Goal: Information Seeking & Learning: Learn about a topic

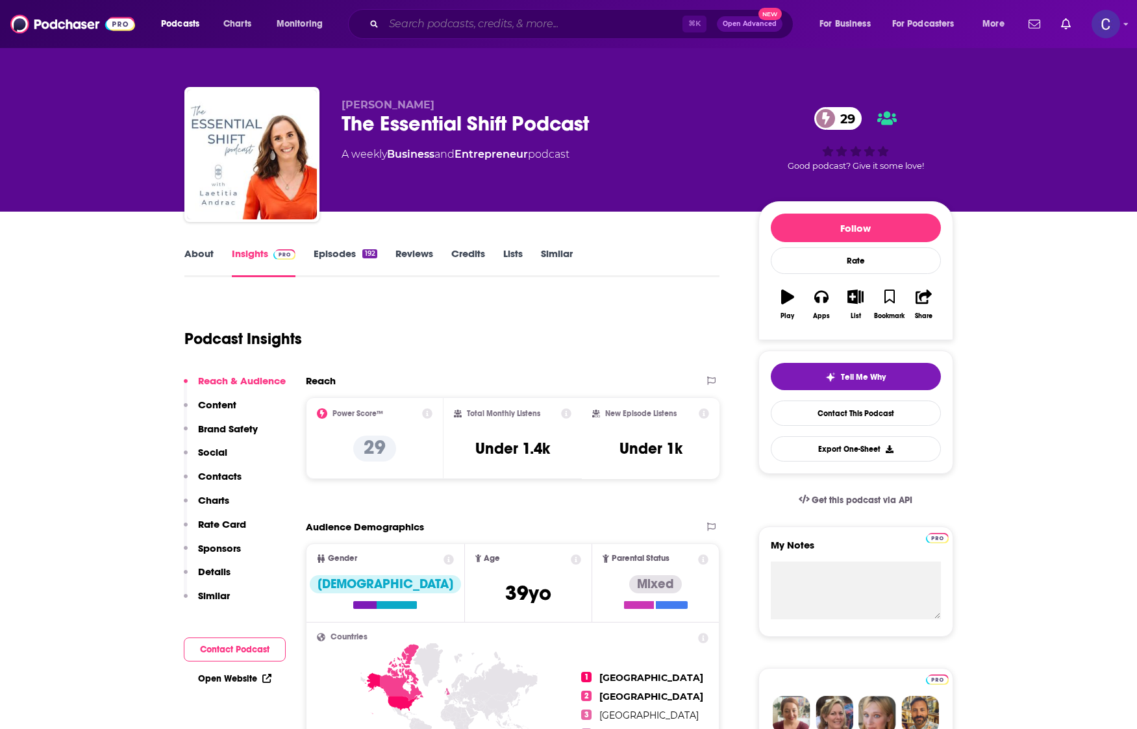
click at [488, 22] on input "Search podcasts, credits, & more..." at bounding box center [533, 24] width 299 height 21
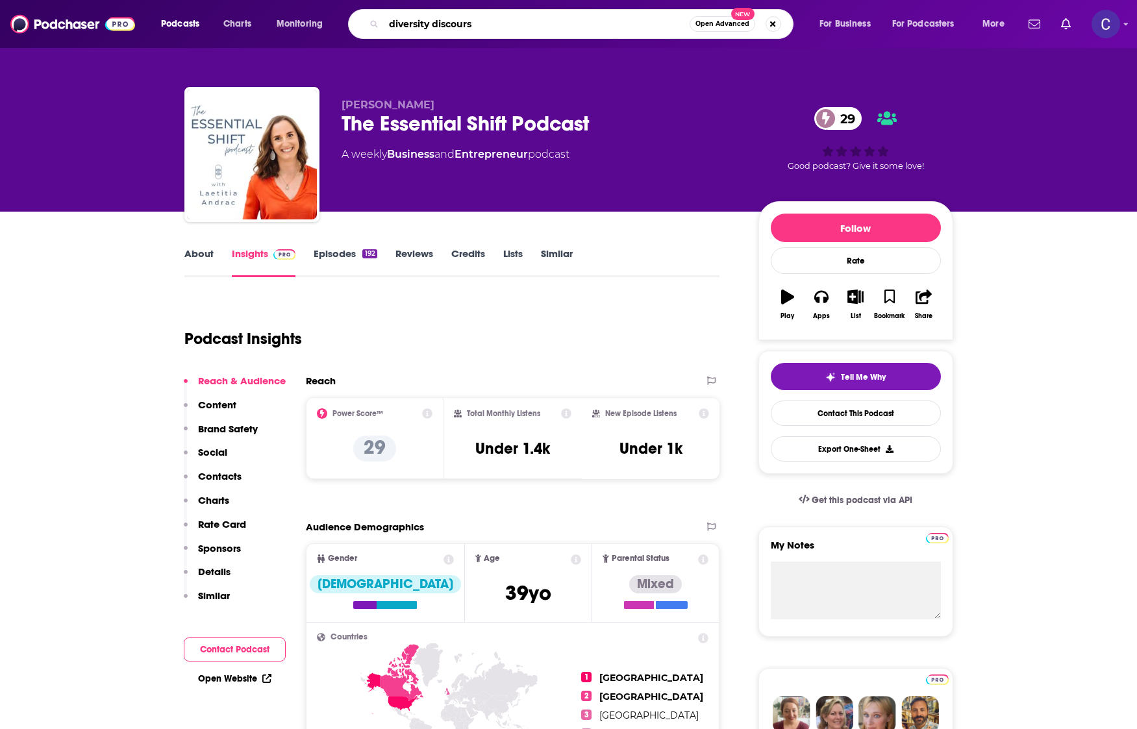
type input "diversity discourse"
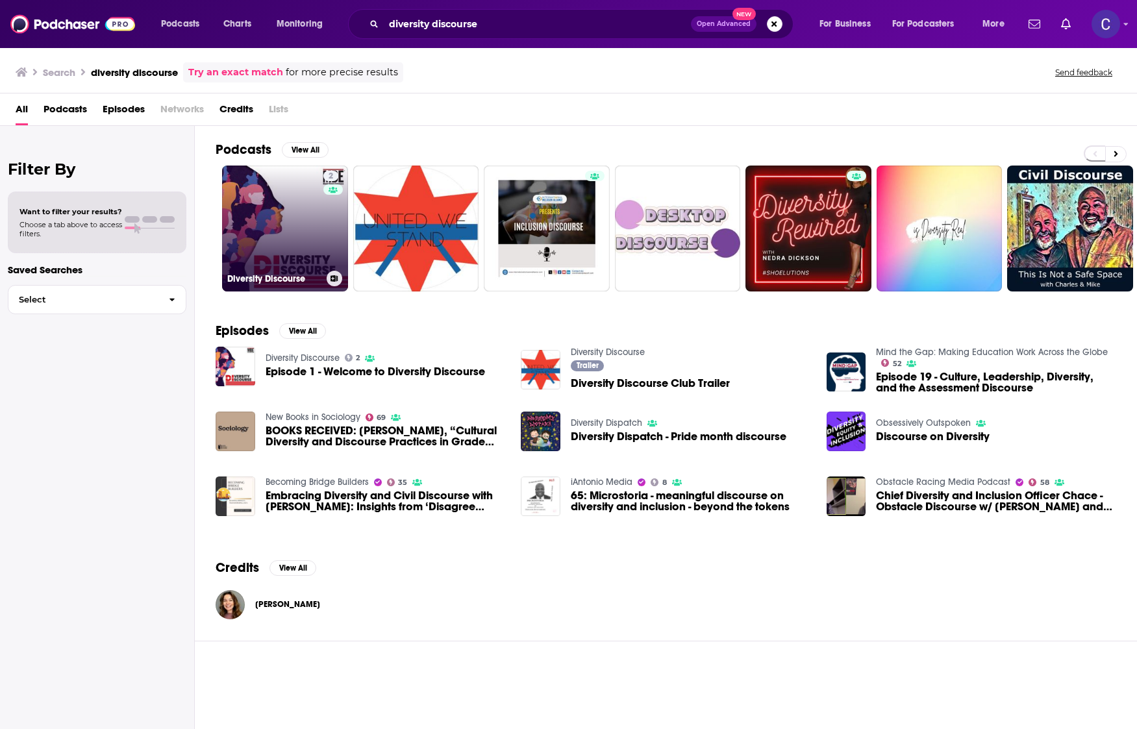
click at [331, 224] on div "2" at bounding box center [332, 221] width 19 height 100
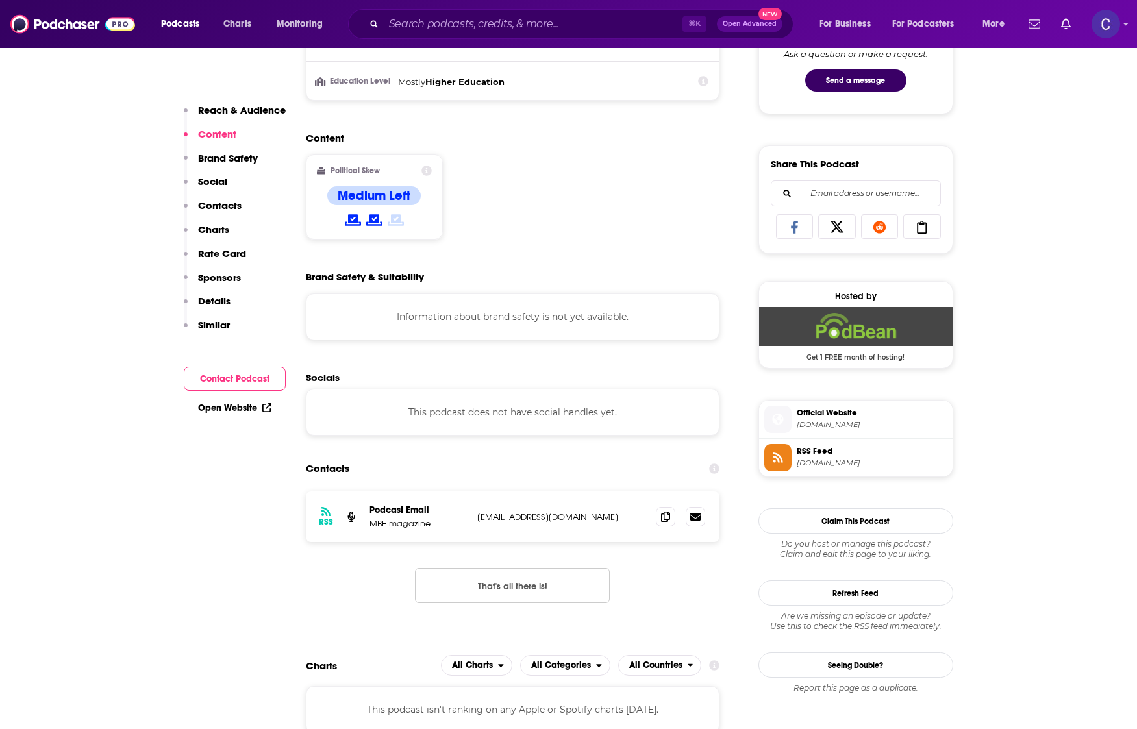
scroll to position [812, 0]
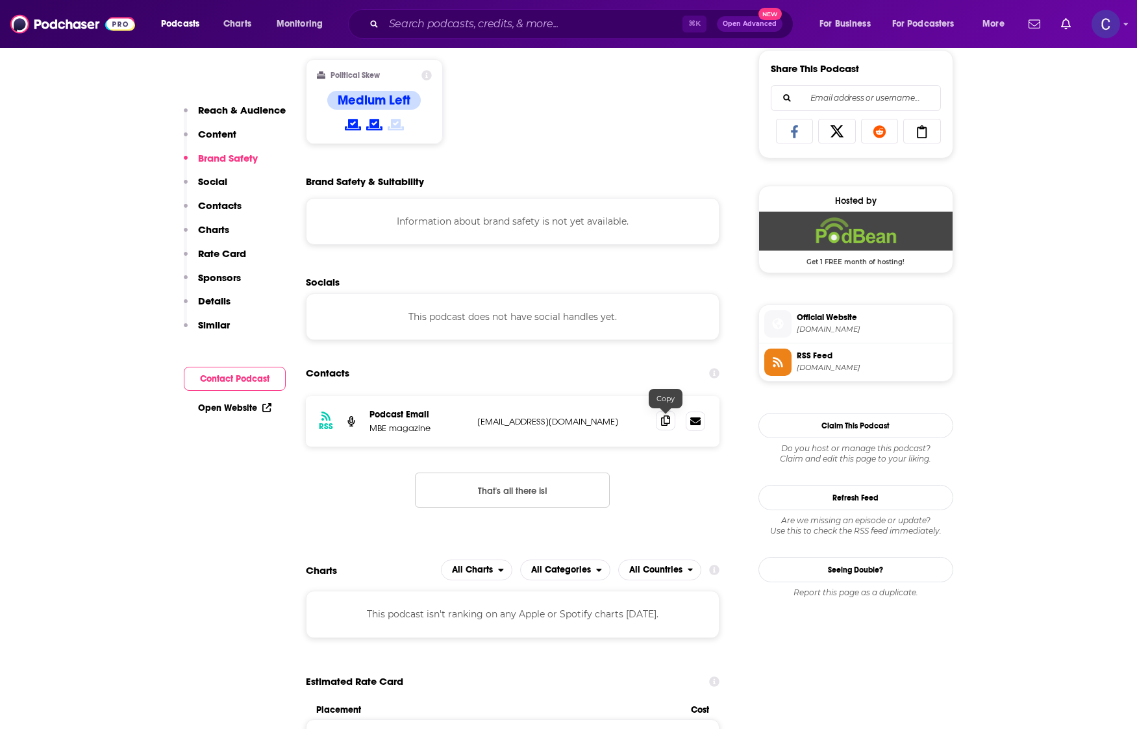
click at [661, 418] on icon at bounding box center [665, 421] width 9 height 10
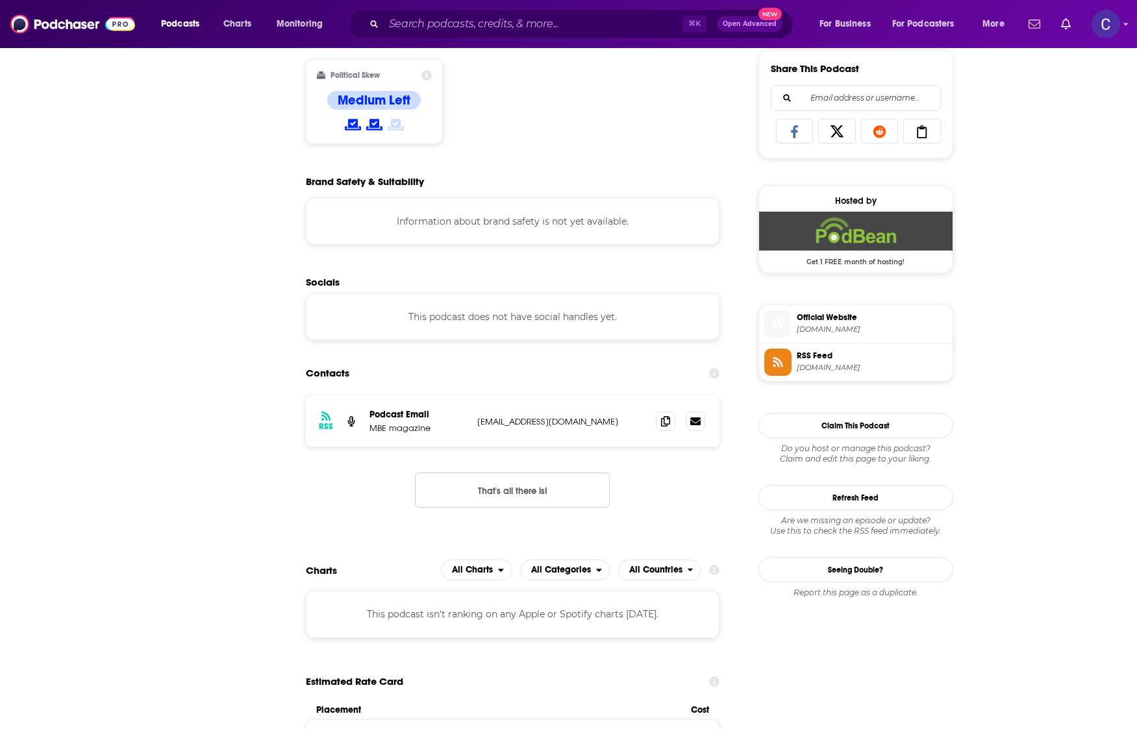
scroll to position [0, 0]
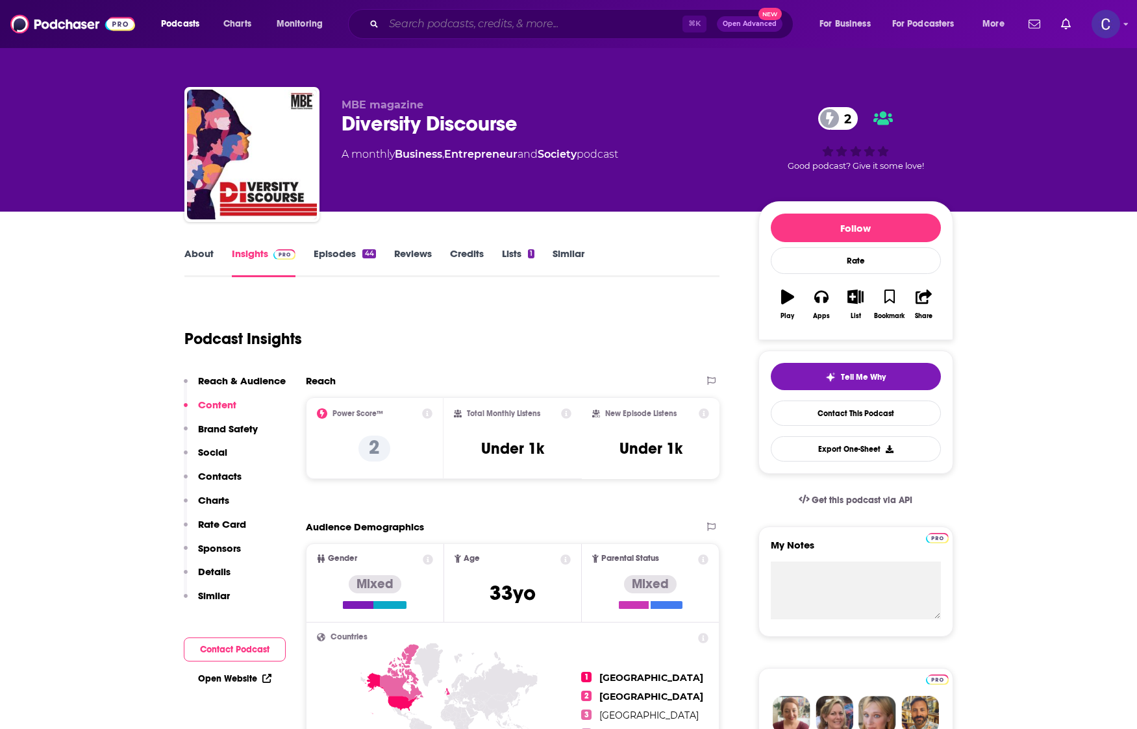
click at [510, 24] on input "Search podcasts, credits, & more..." at bounding box center [533, 24] width 299 height 21
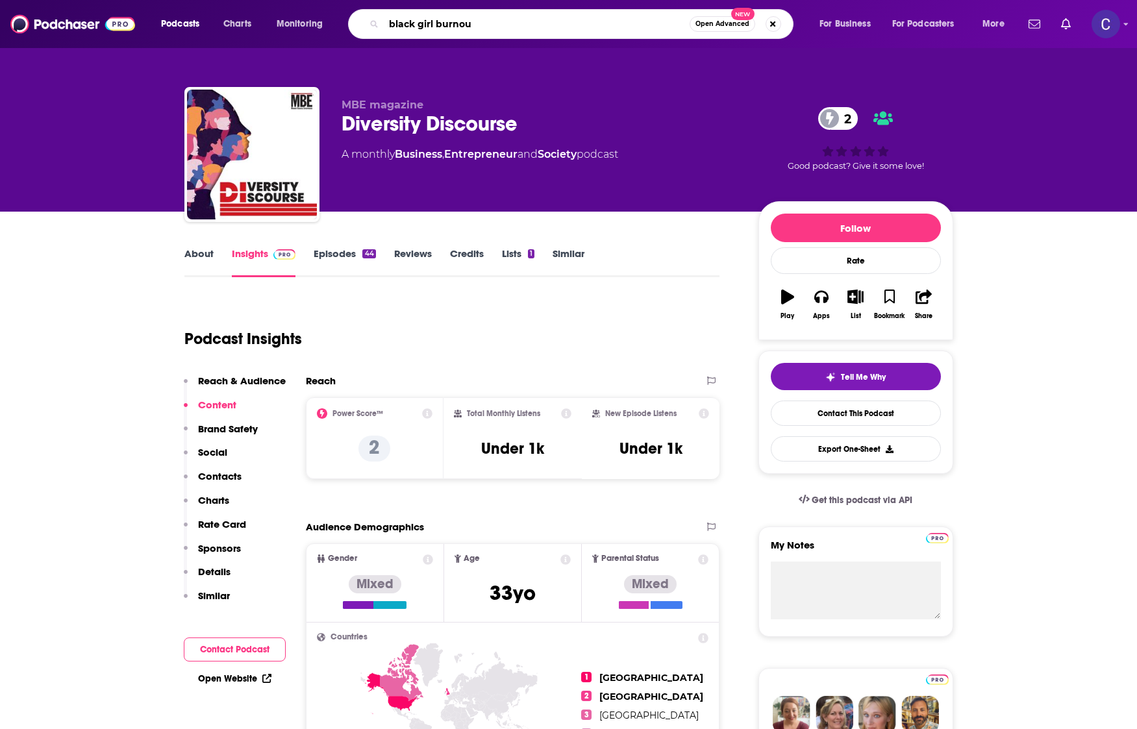
type input "black girl burnout"
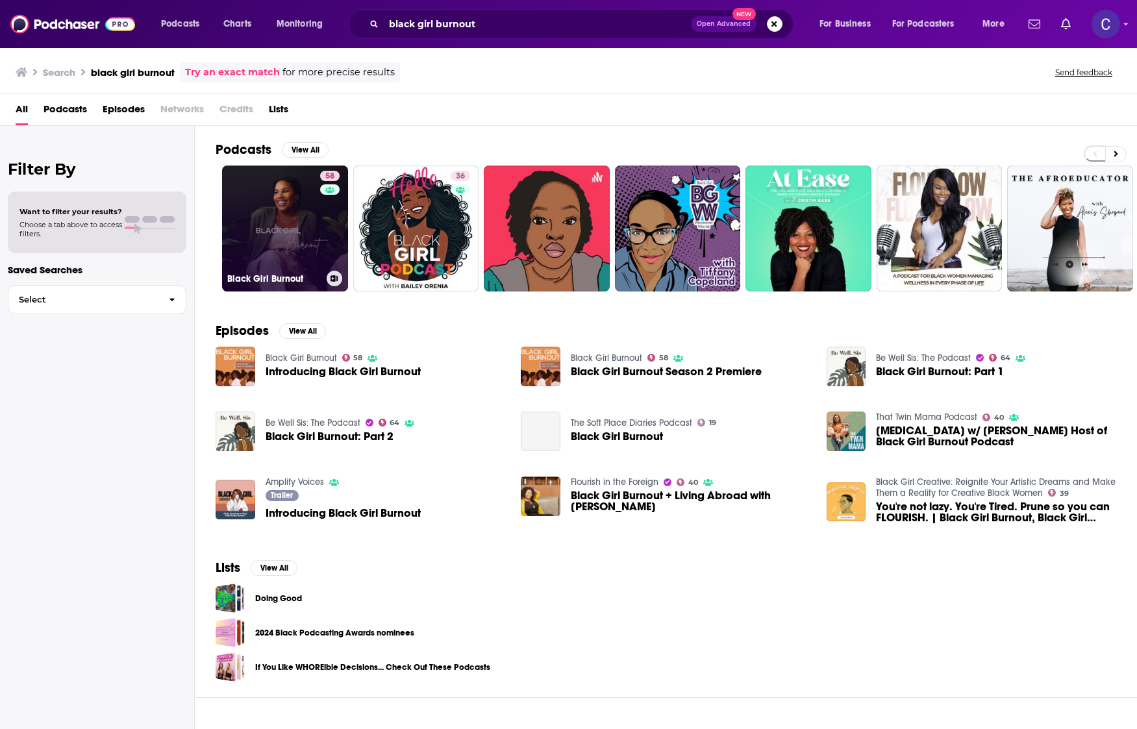
click at [284, 268] on link "58 Black Girl Burnout" at bounding box center [285, 229] width 126 height 126
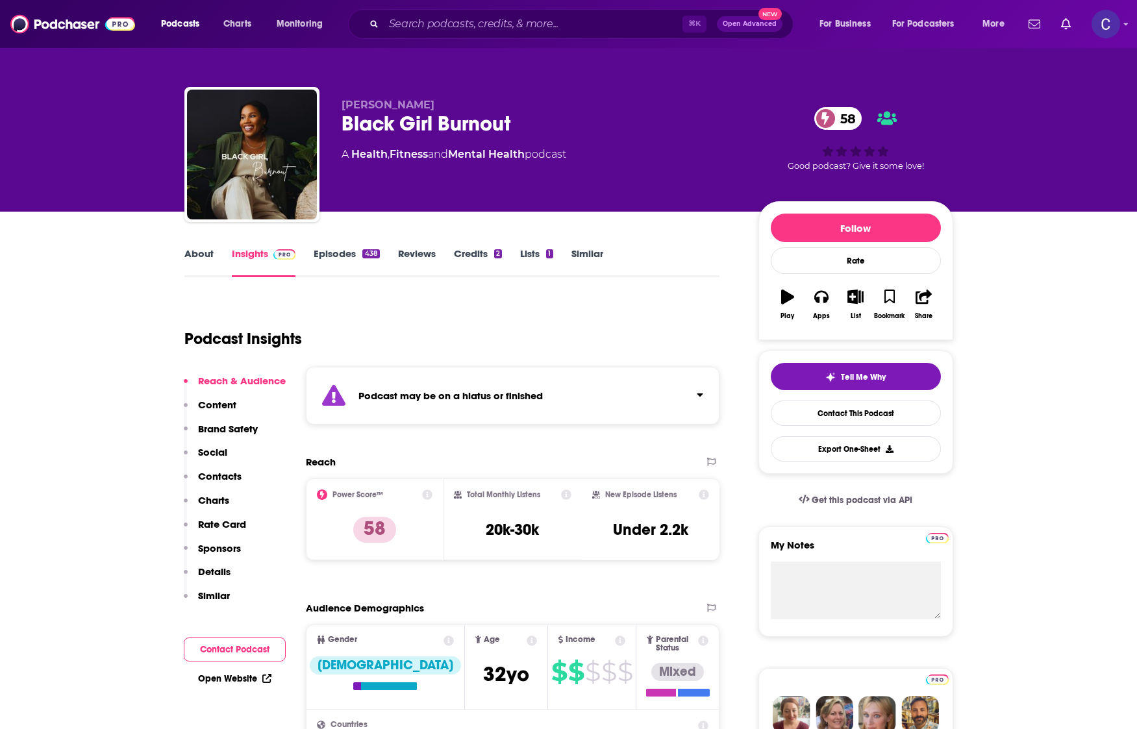
click at [341, 247] on link "Episodes 438" at bounding box center [347, 262] width 66 height 30
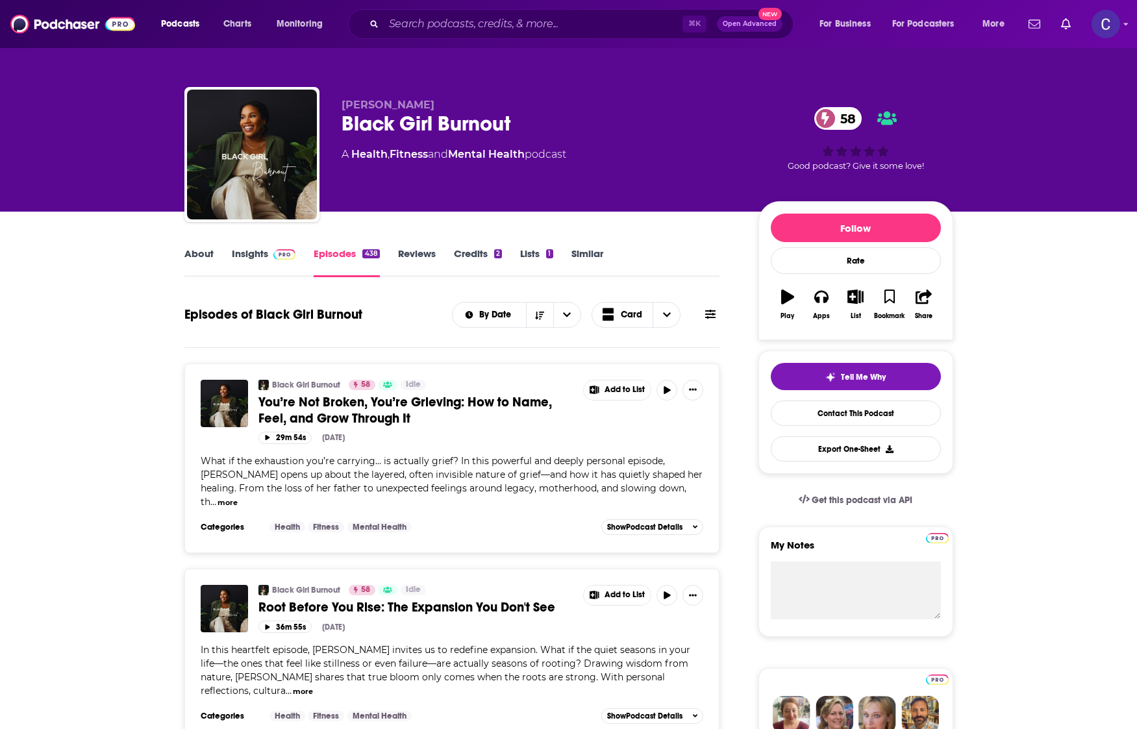
click at [288, 254] on img at bounding box center [284, 254] width 23 height 10
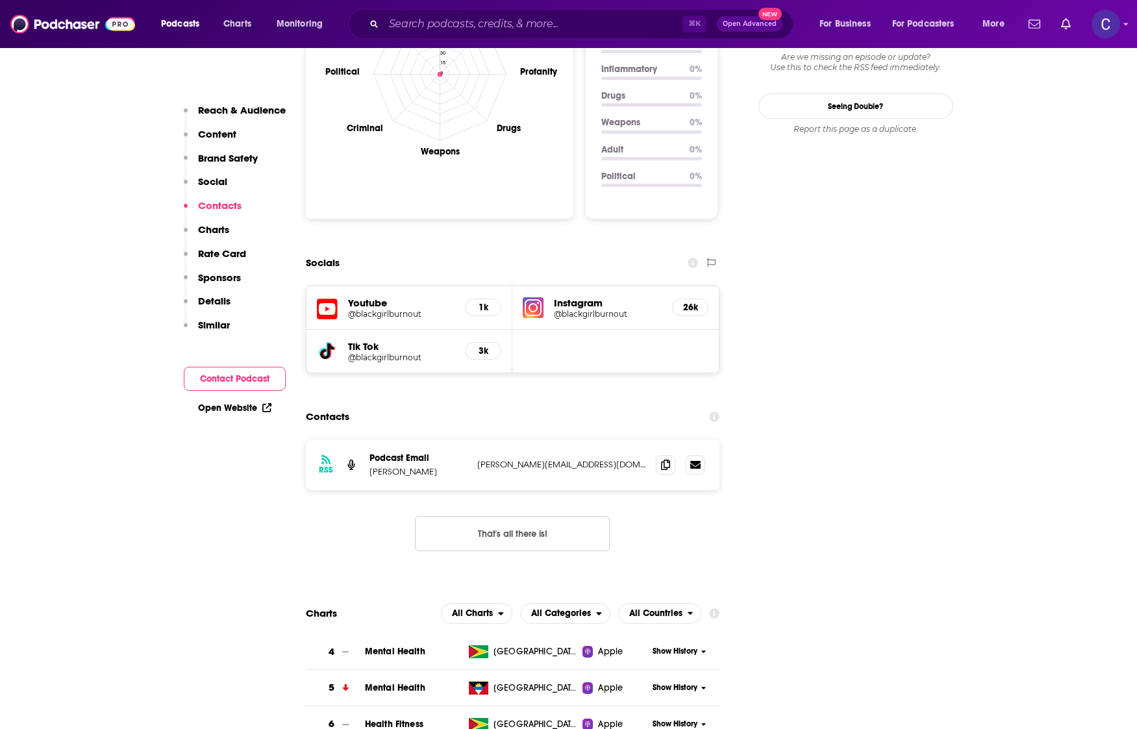
scroll to position [1360, 0]
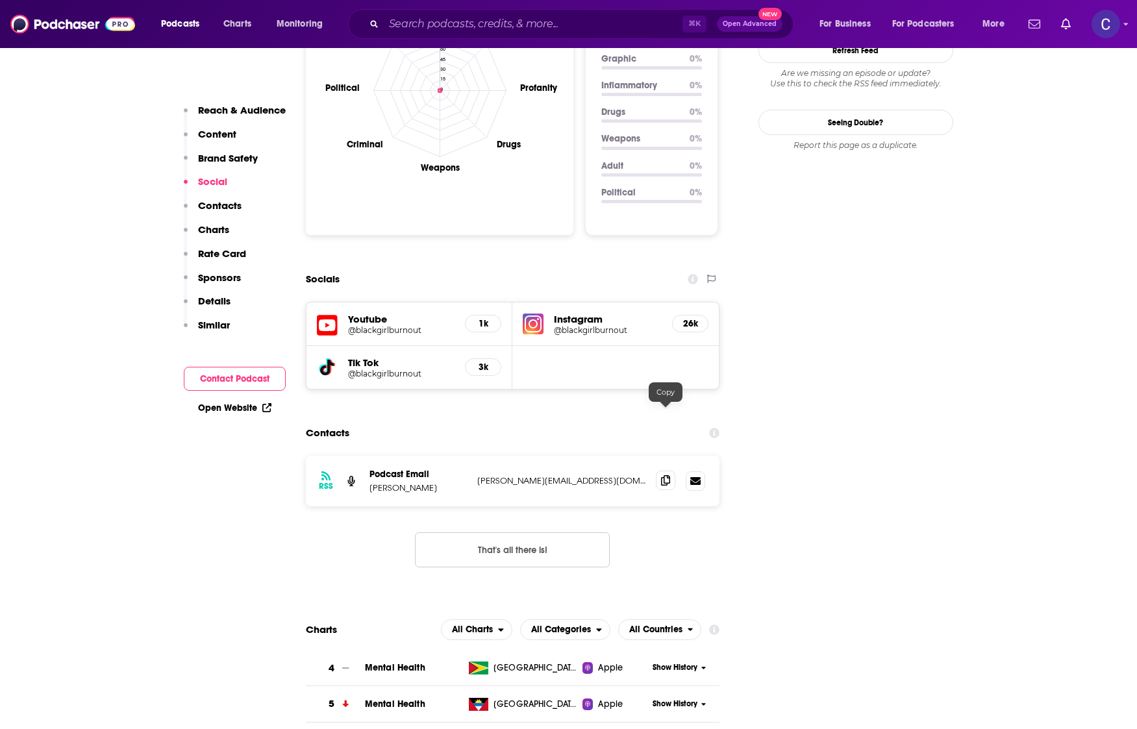
click at [673, 471] on span at bounding box center [665, 480] width 19 height 19
click at [474, 24] on input "Search podcasts, credits, & more..." at bounding box center [533, 24] width 299 height 21
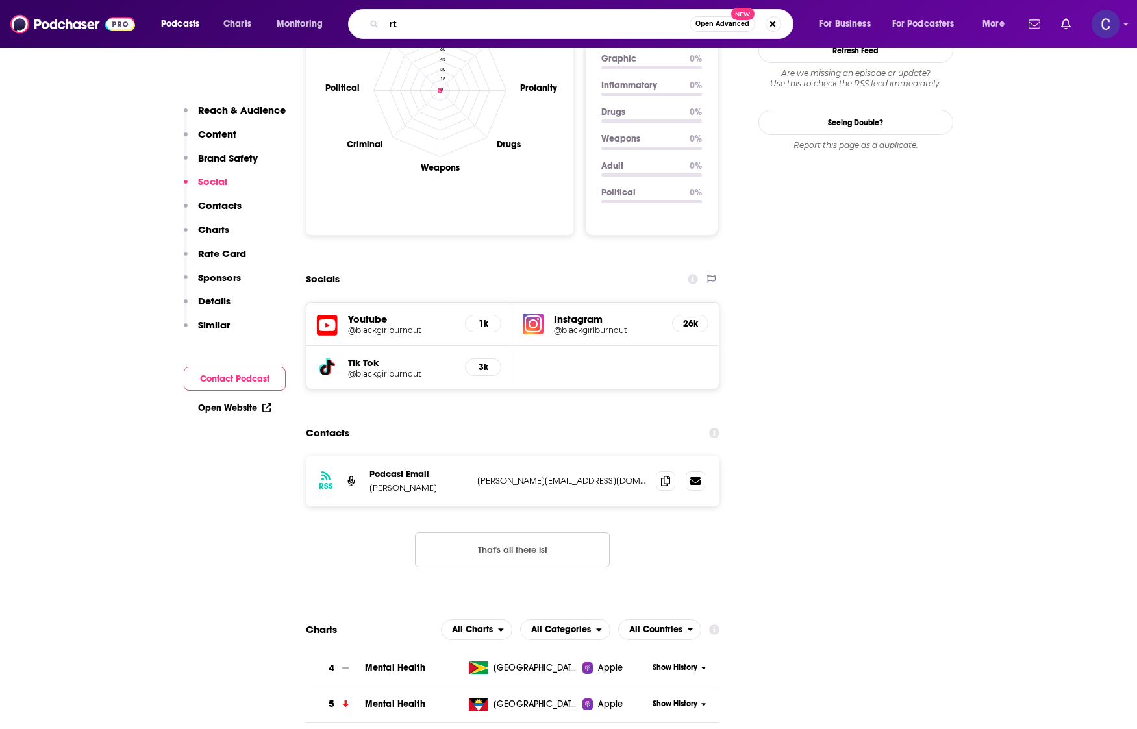
type input "r"
type input "therapy for black girls"
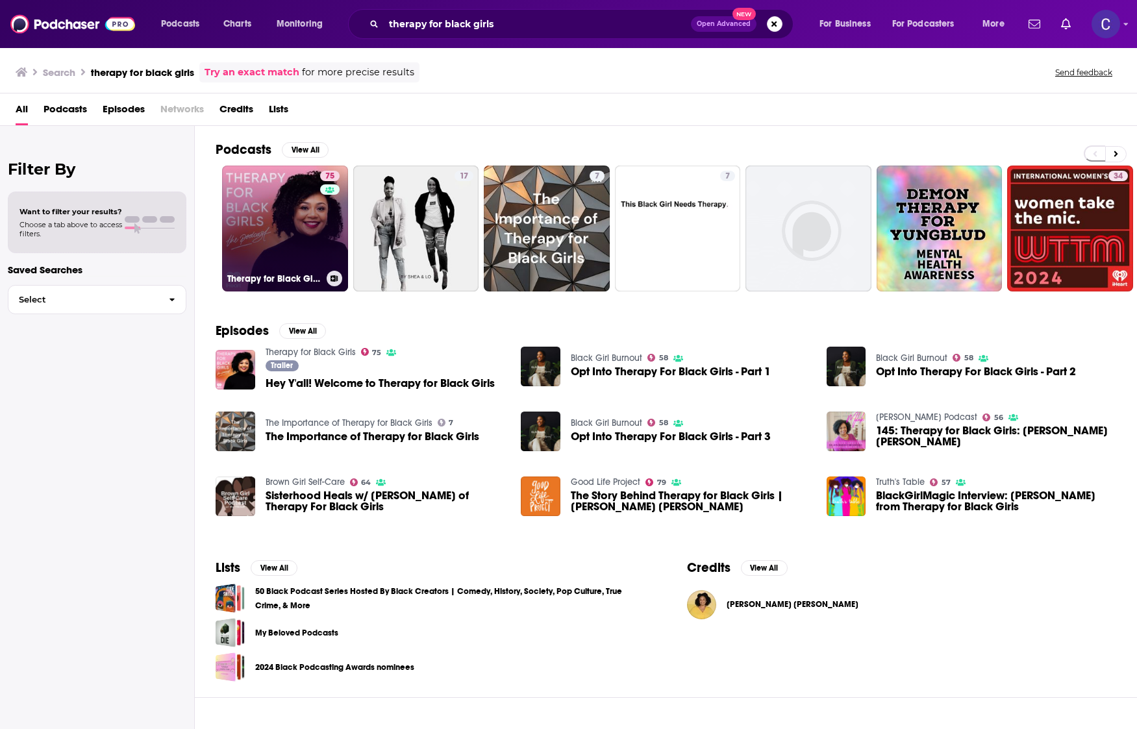
click at [284, 235] on link "75 Therapy for Black Girls" at bounding box center [285, 229] width 126 height 126
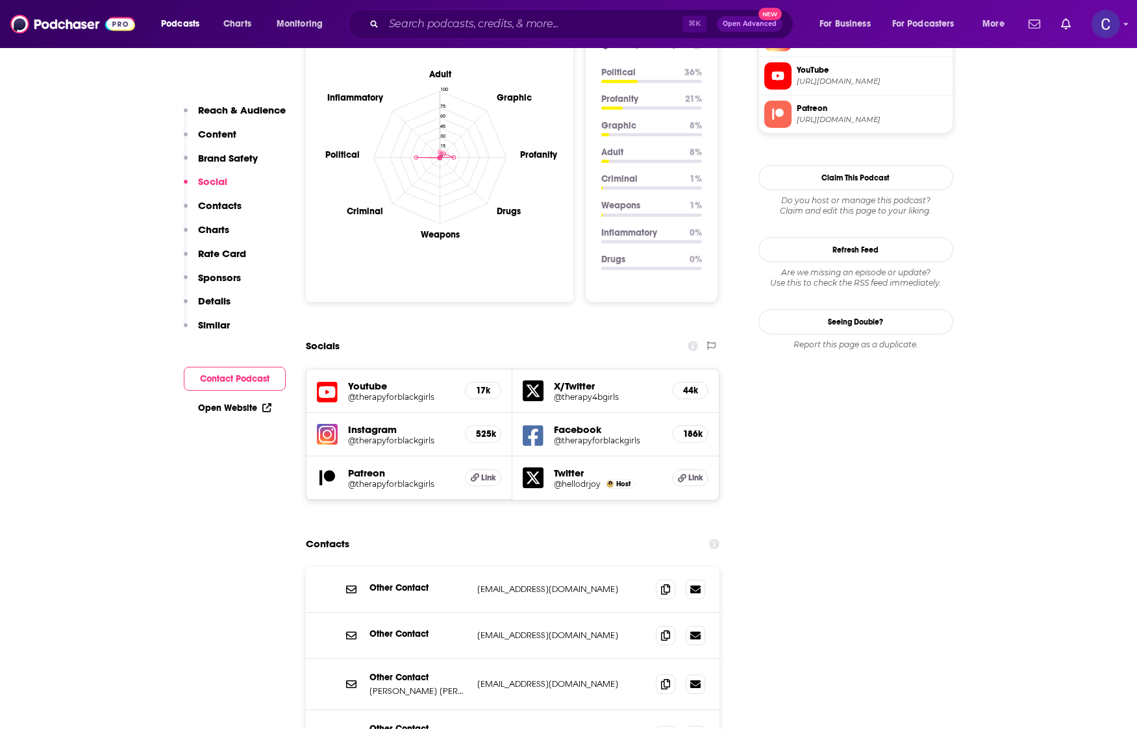
scroll to position [1315, 0]
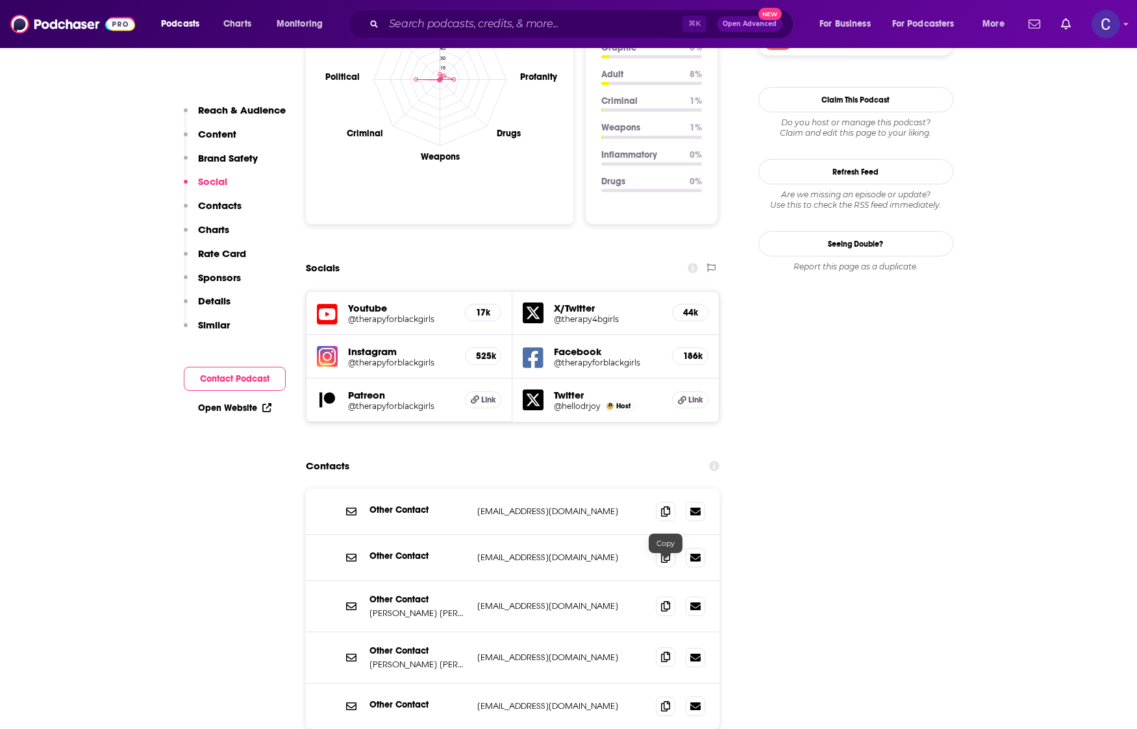
click at [667, 652] on icon at bounding box center [665, 657] width 9 height 10
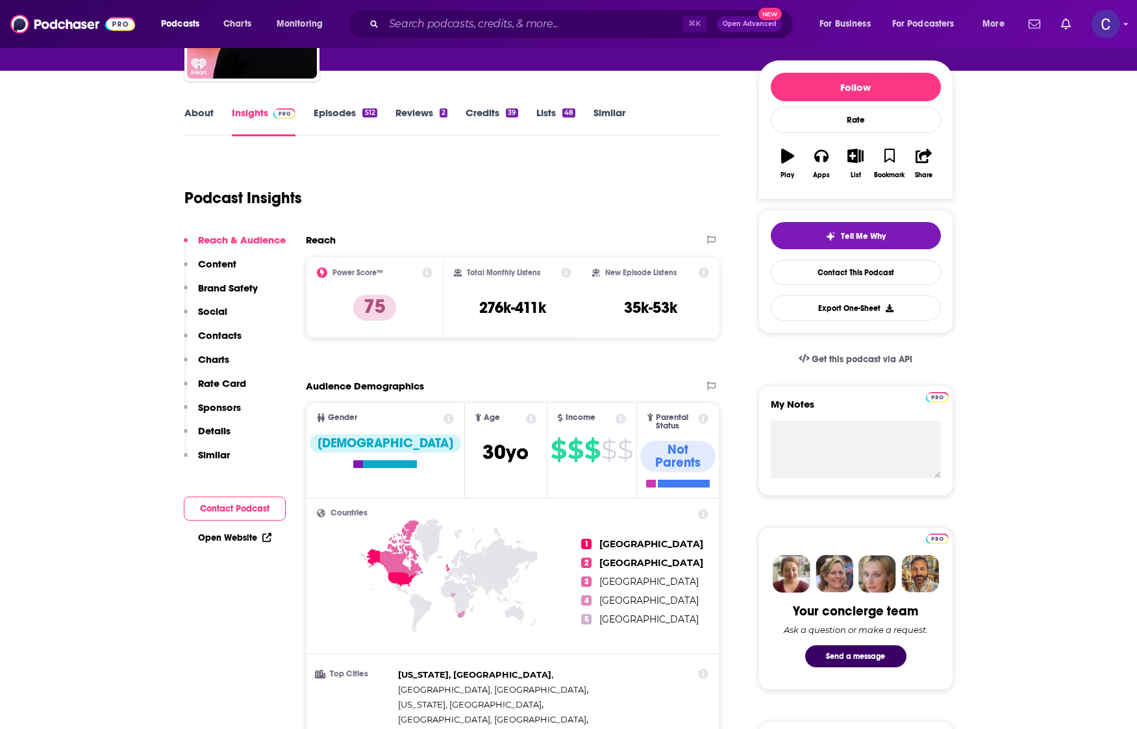
scroll to position [0, 0]
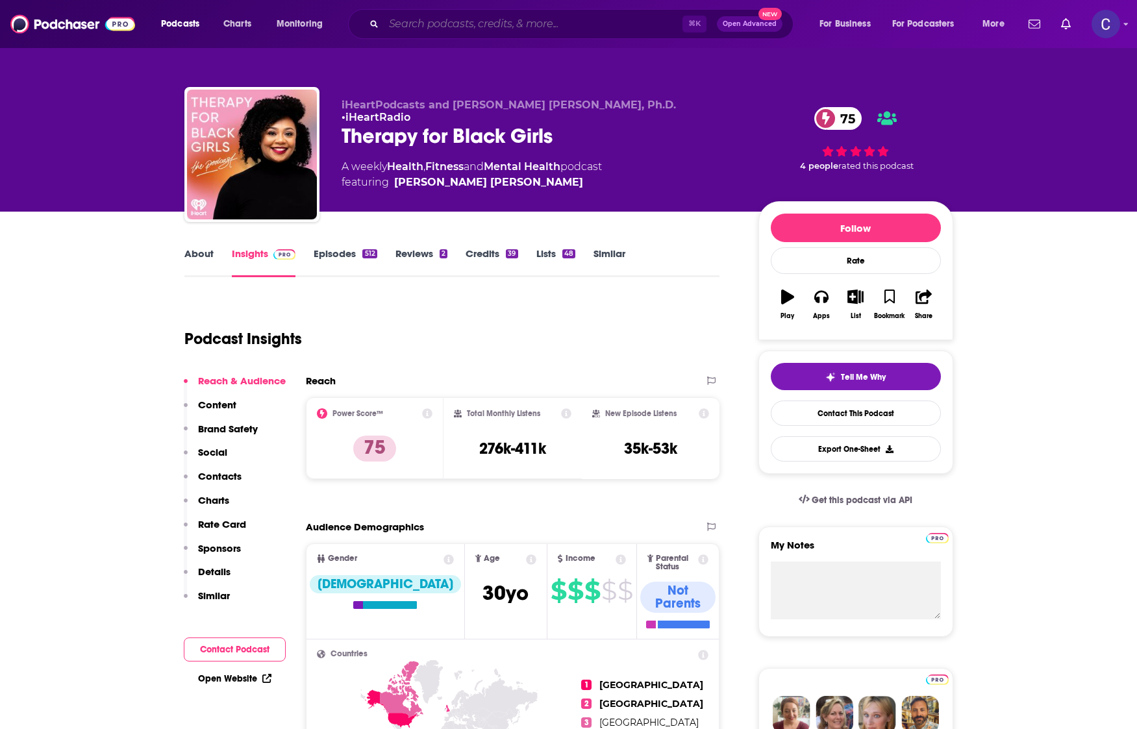
click at [453, 28] on input "Search podcasts, credits, & more..." at bounding box center [533, 24] width 299 height 21
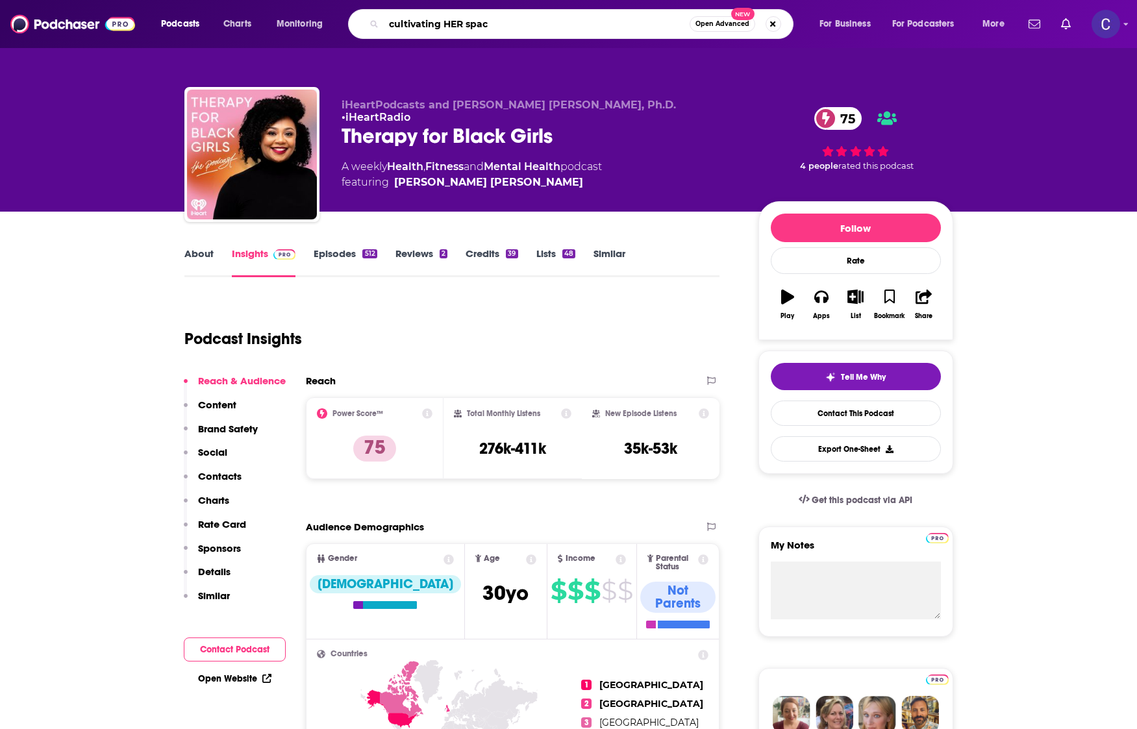
type input "cultivating HER space"
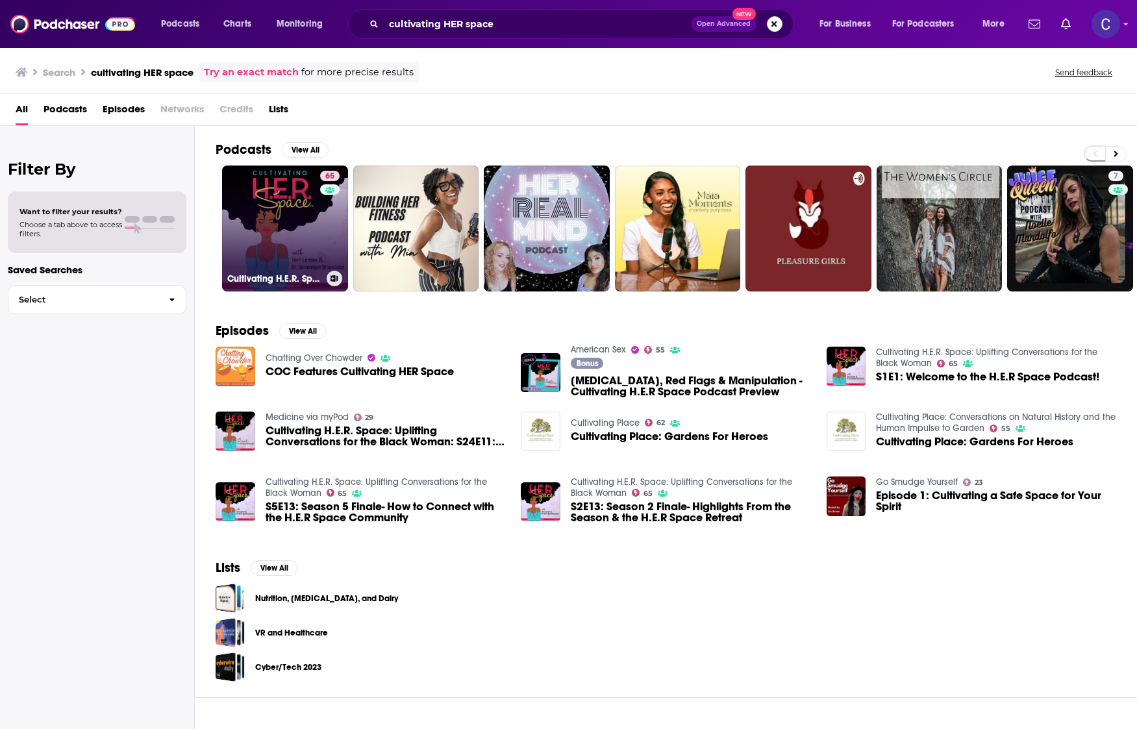
click at [275, 228] on link "65 Cultivating H.E.R. Space: Uplifting Conversations for the Black Woman" at bounding box center [285, 229] width 126 height 126
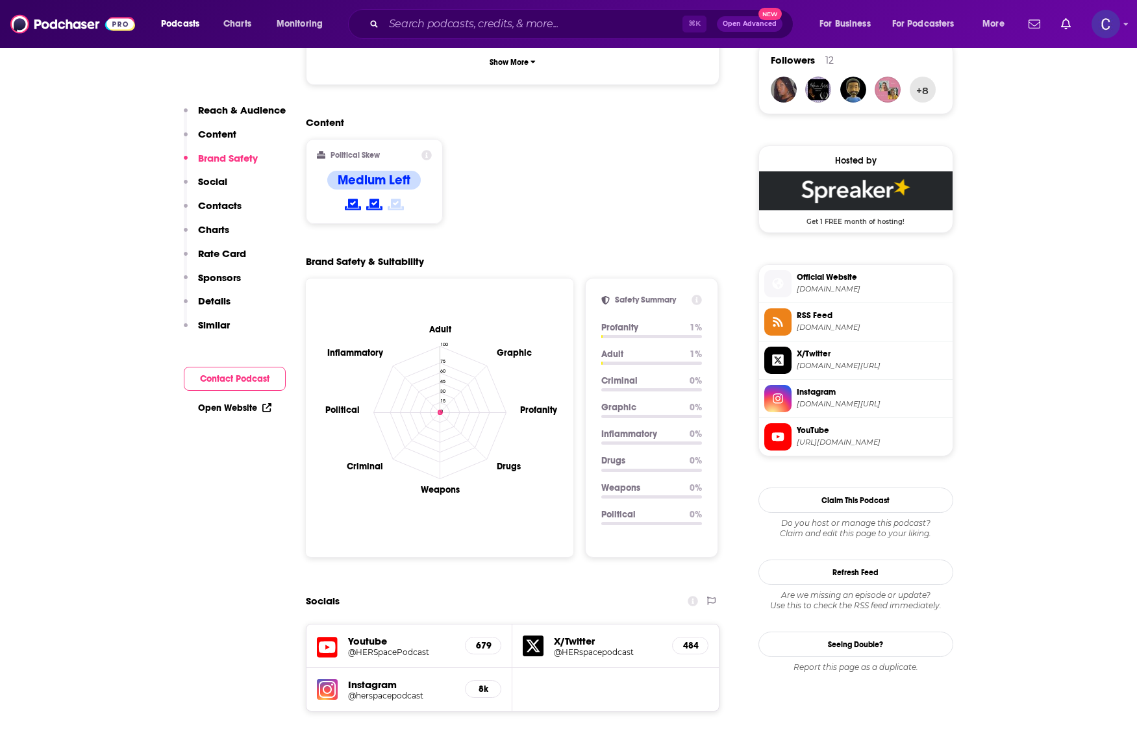
scroll to position [1231, 0]
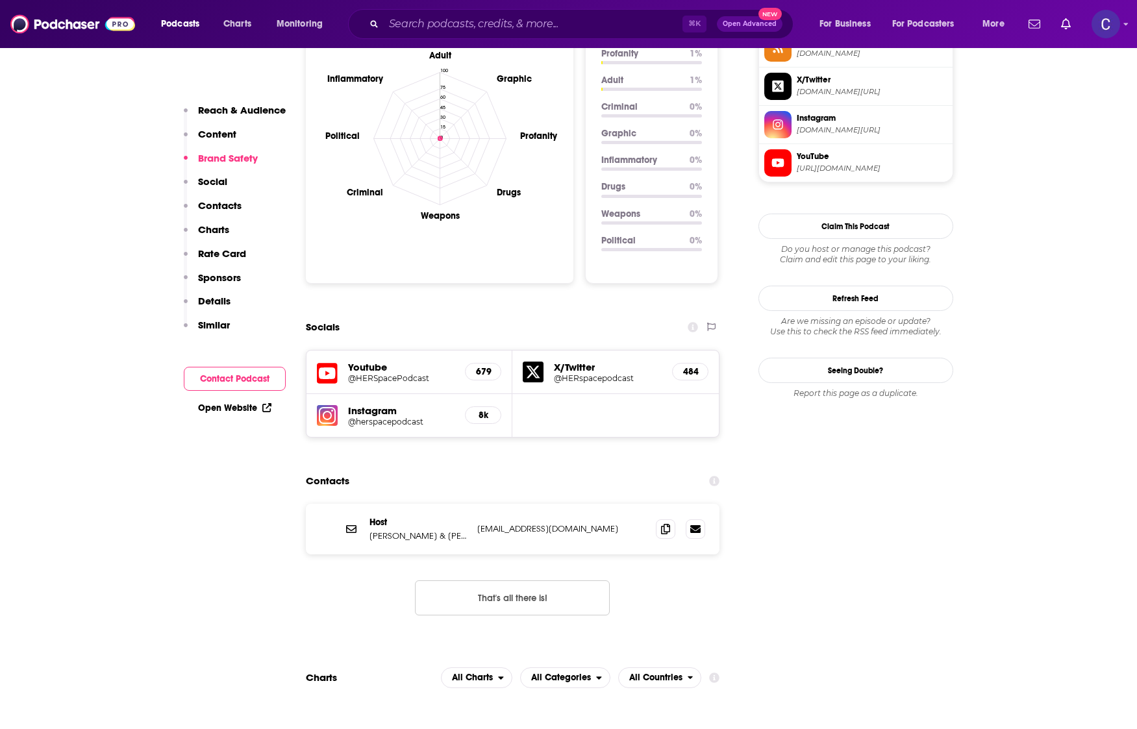
click at [383, 405] on h5 "Instagram" at bounding box center [401, 411] width 107 height 12
click at [378, 417] on h5 "@herspacepodcast" at bounding box center [401, 422] width 107 height 10
click at [660, 519] on span at bounding box center [665, 528] width 19 height 19
click at [500, 22] on input "Search podcasts, credits, & more..." at bounding box center [533, 24] width 299 height 21
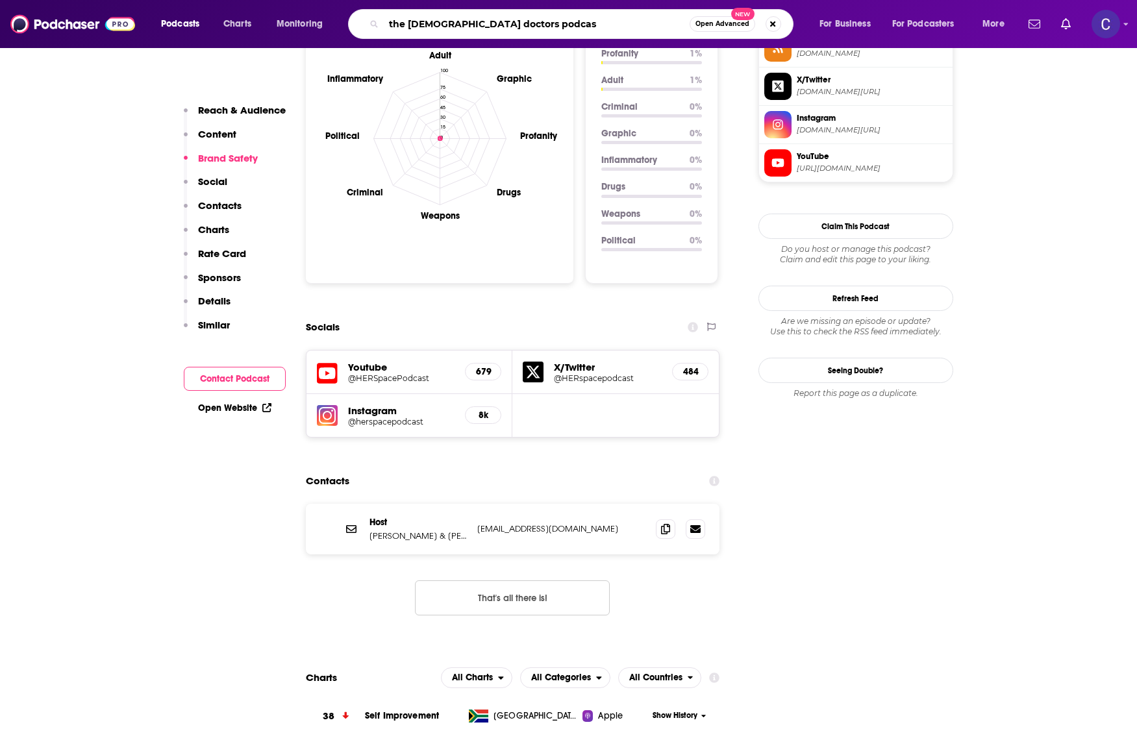
type input "the black doctors podcast"
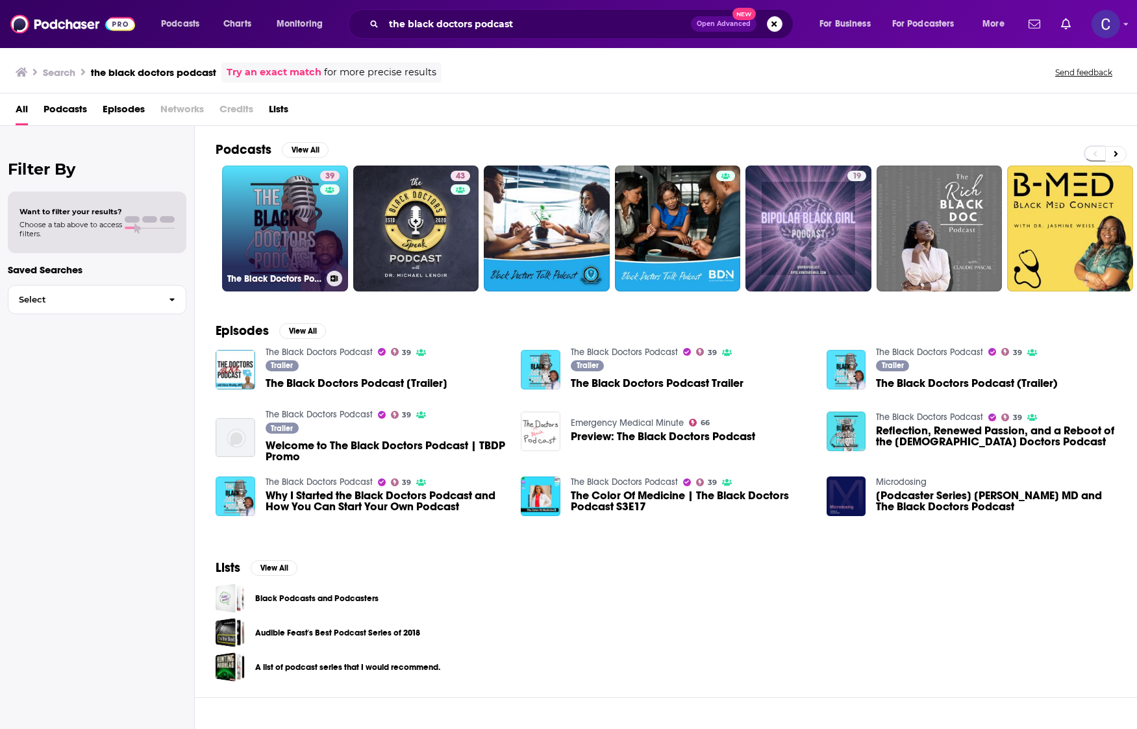
click at [316, 227] on link "39 The Black Doctors Podcast" at bounding box center [285, 229] width 126 height 126
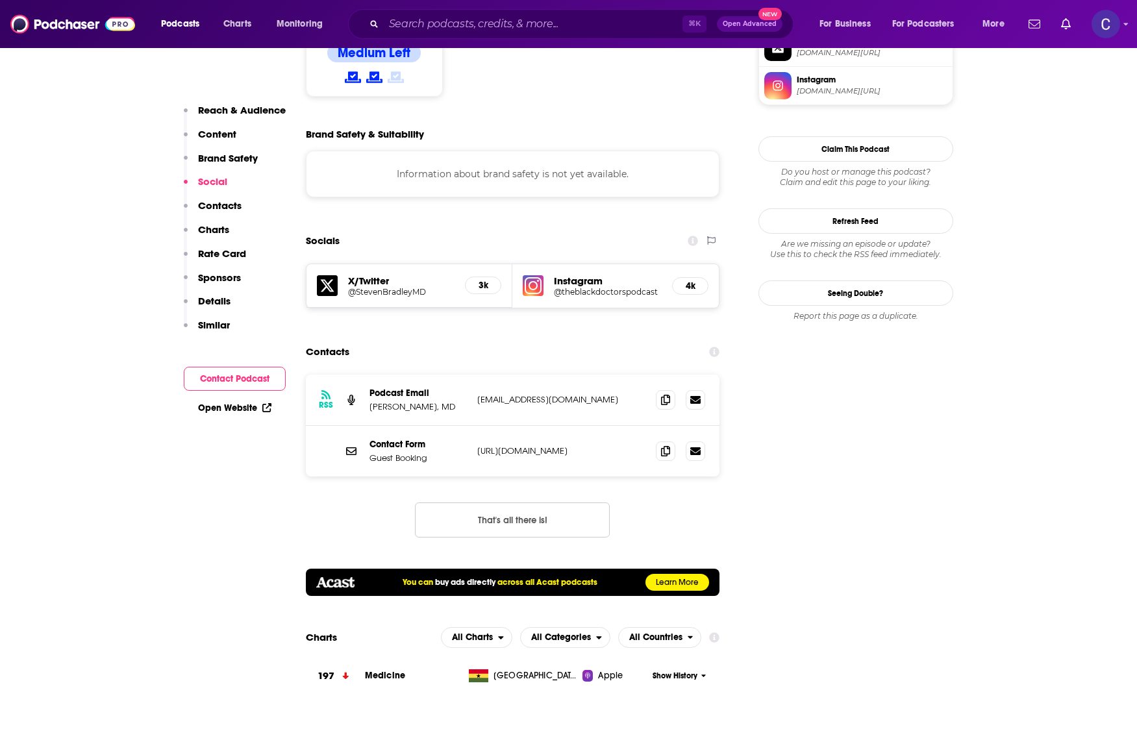
scroll to position [1174, 0]
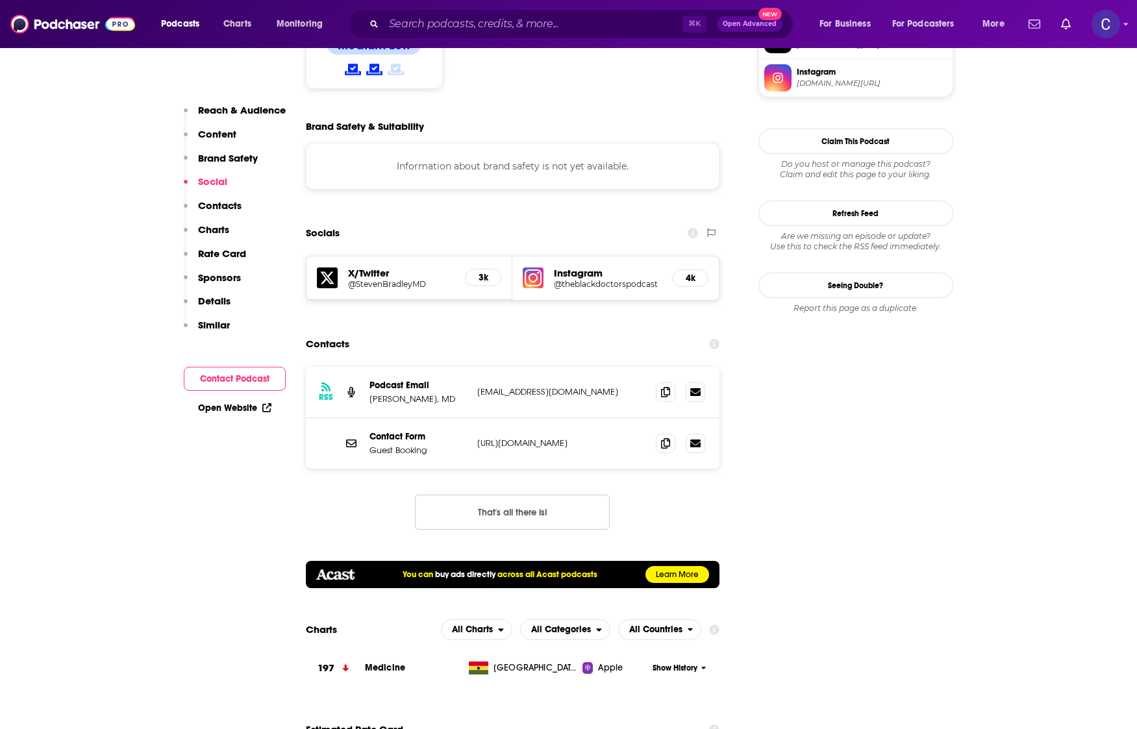
click at [577, 279] on h5 "@theblackdoctorspodcast" at bounding box center [608, 284] width 108 height 10
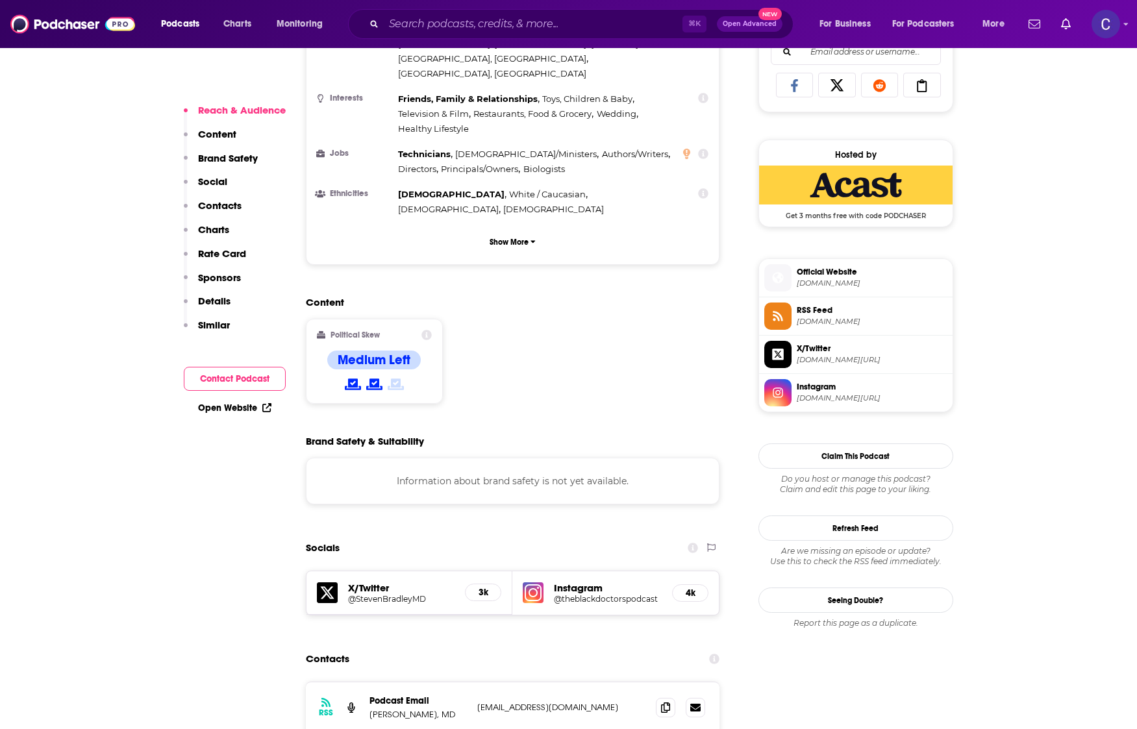
scroll to position [1016, 0]
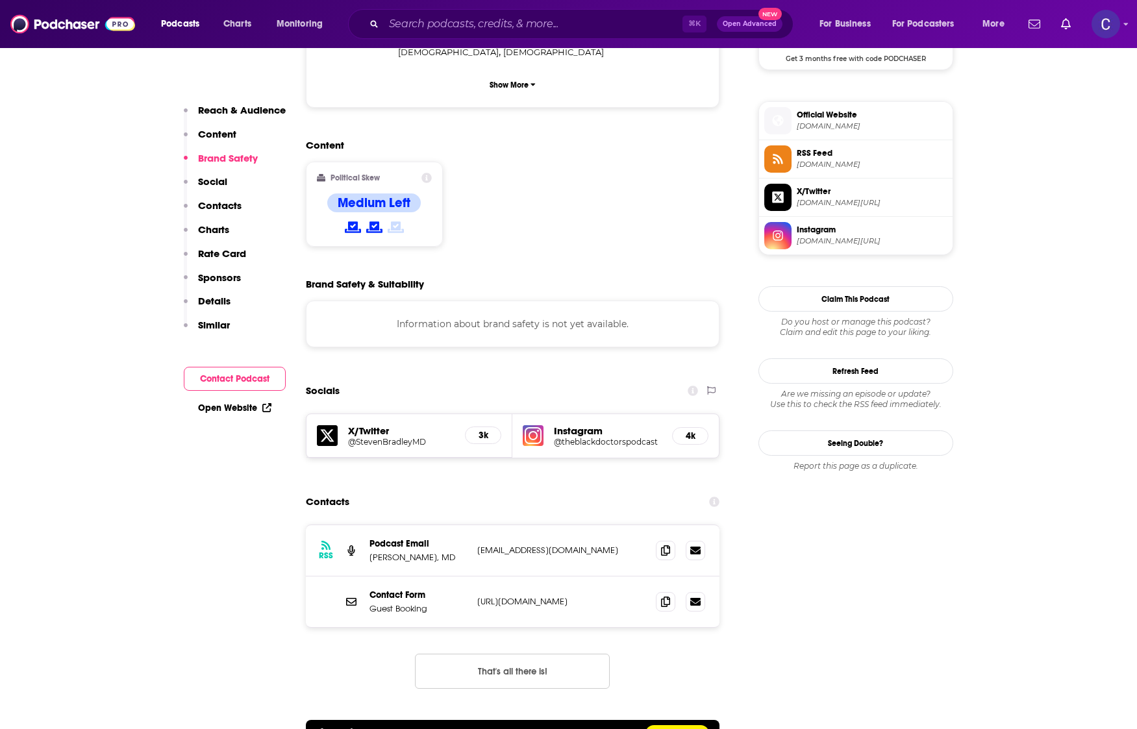
click at [602, 437] on h5 "@theblackdoctorspodcast" at bounding box center [608, 442] width 108 height 10
click at [557, 596] on p "https://www.instagram.com/theblackdoctorspodcast/" at bounding box center [561, 601] width 169 height 11
click at [533, 596] on p "https://www.instagram.com/theblackdoctorspodcast/" at bounding box center [561, 601] width 169 height 11
click at [544, 414] on div "Instagram @theblackdoctorspodcast 4k" at bounding box center [615, 436] width 207 height 44
click at [564, 437] on h5 "@theblackdoctorspodcast" at bounding box center [608, 442] width 108 height 10
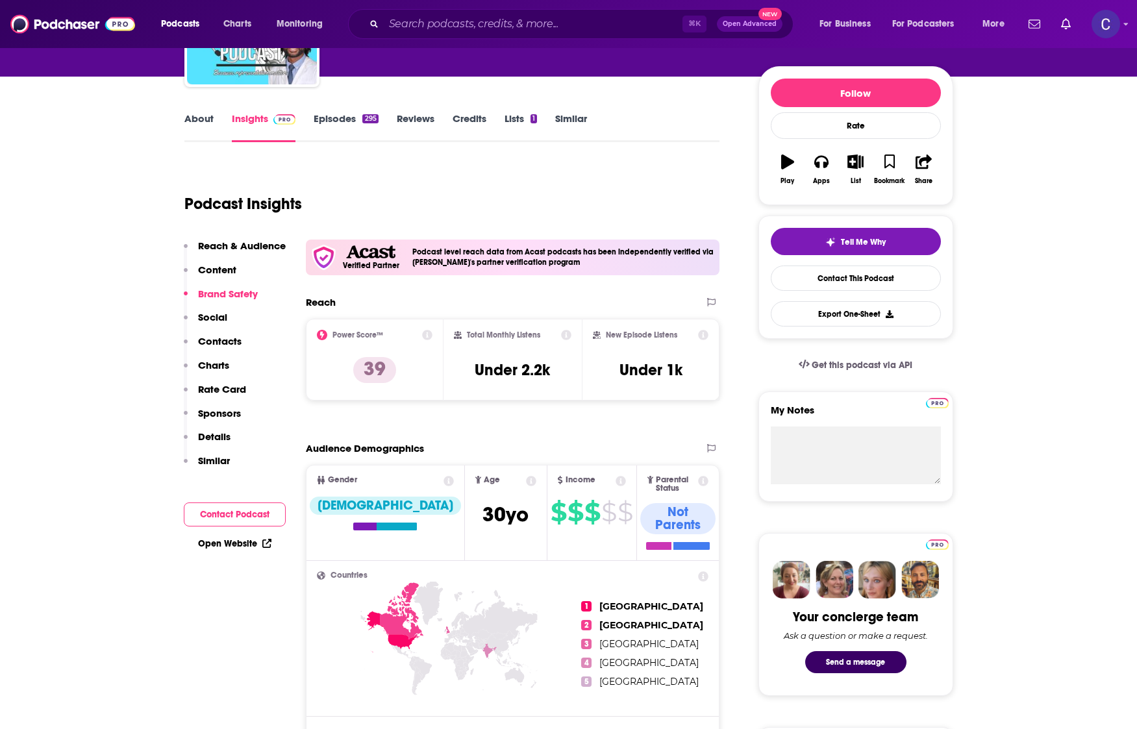
scroll to position [0, 0]
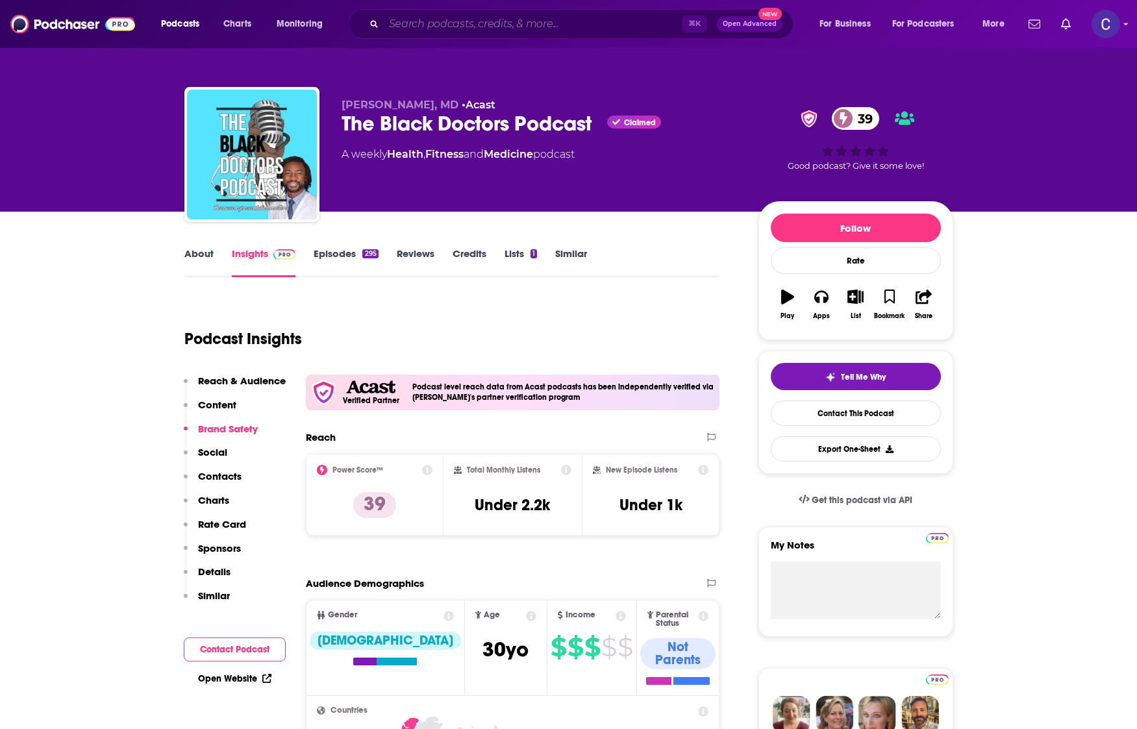
click at [447, 29] on input "Search podcasts, credits, & more..." at bounding box center [533, 24] width 299 height 21
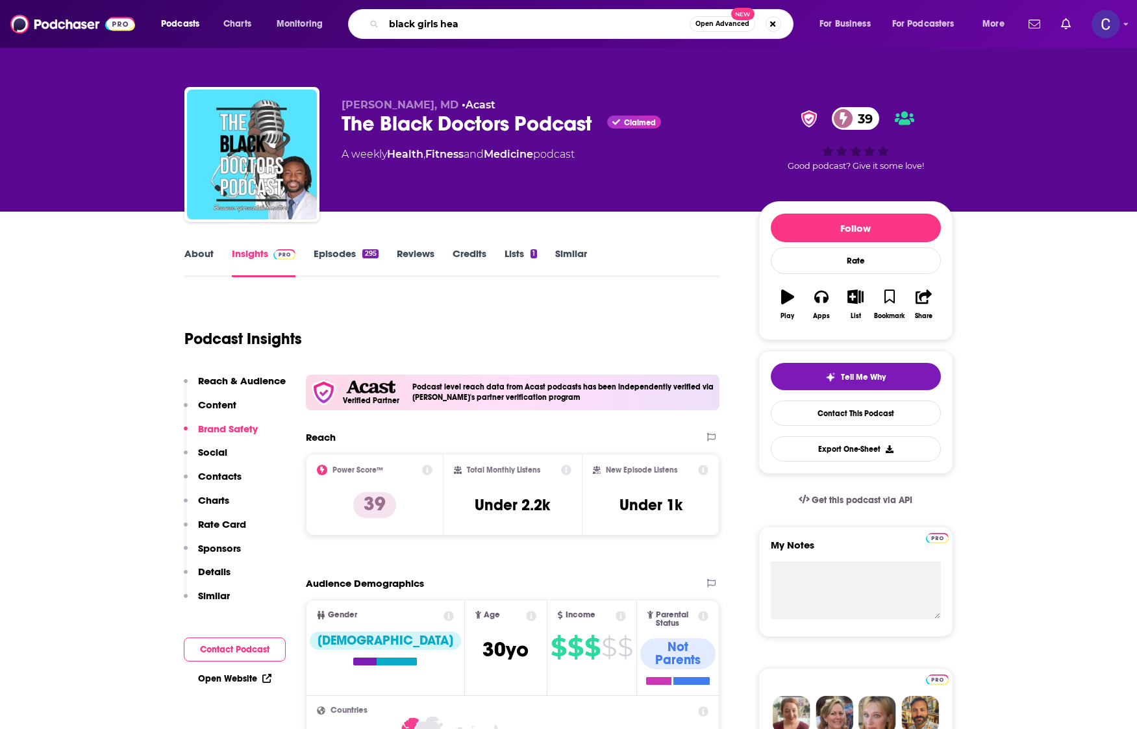
type input "[DEMOGRAPHIC_DATA] girls heal"
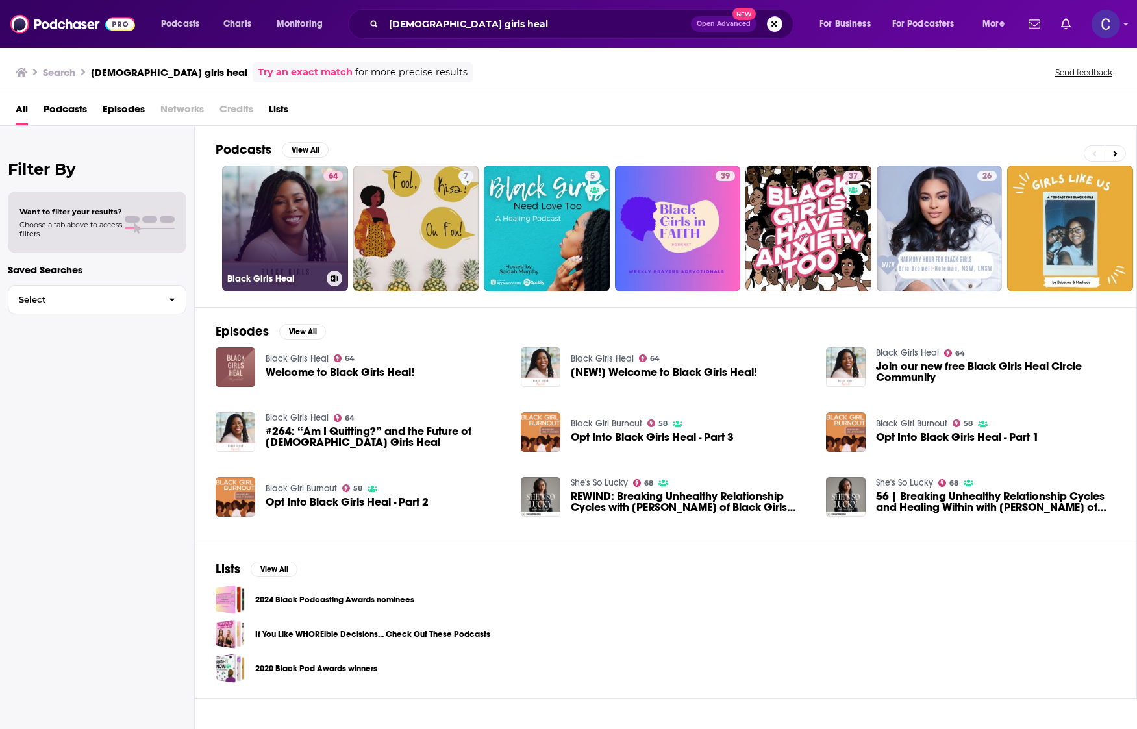
click at [291, 252] on link "64 Black Girls Heal" at bounding box center [285, 229] width 126 height 126
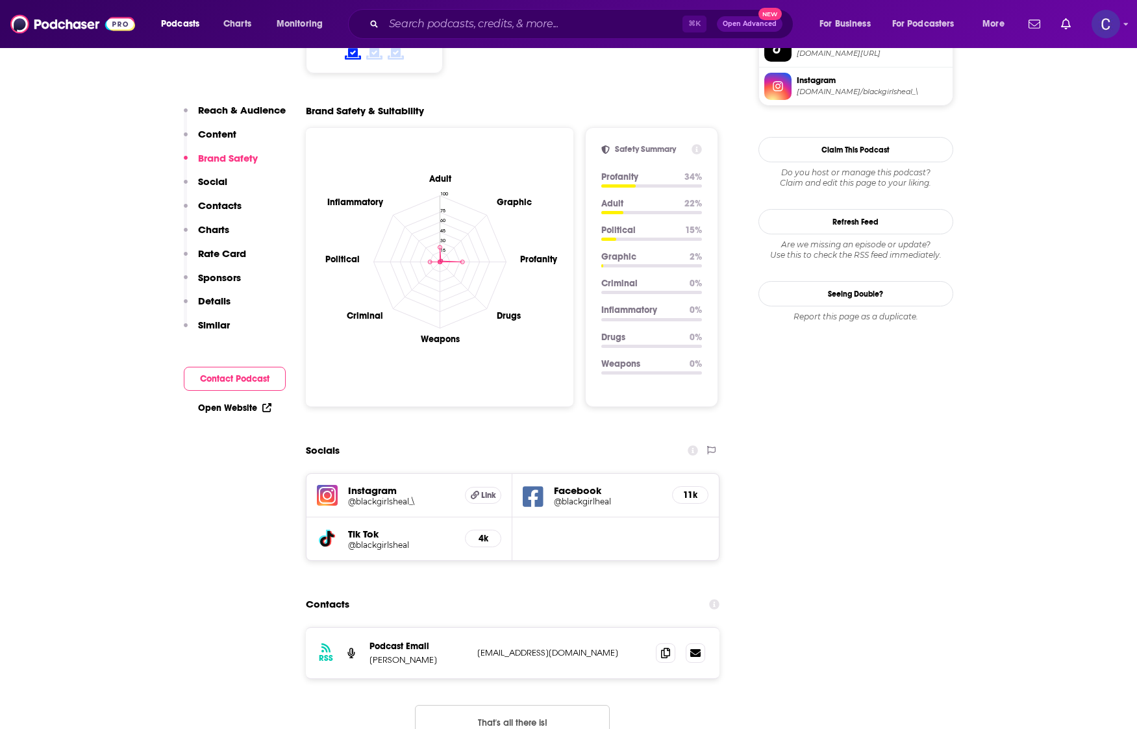
scroll to position [1191, 0]
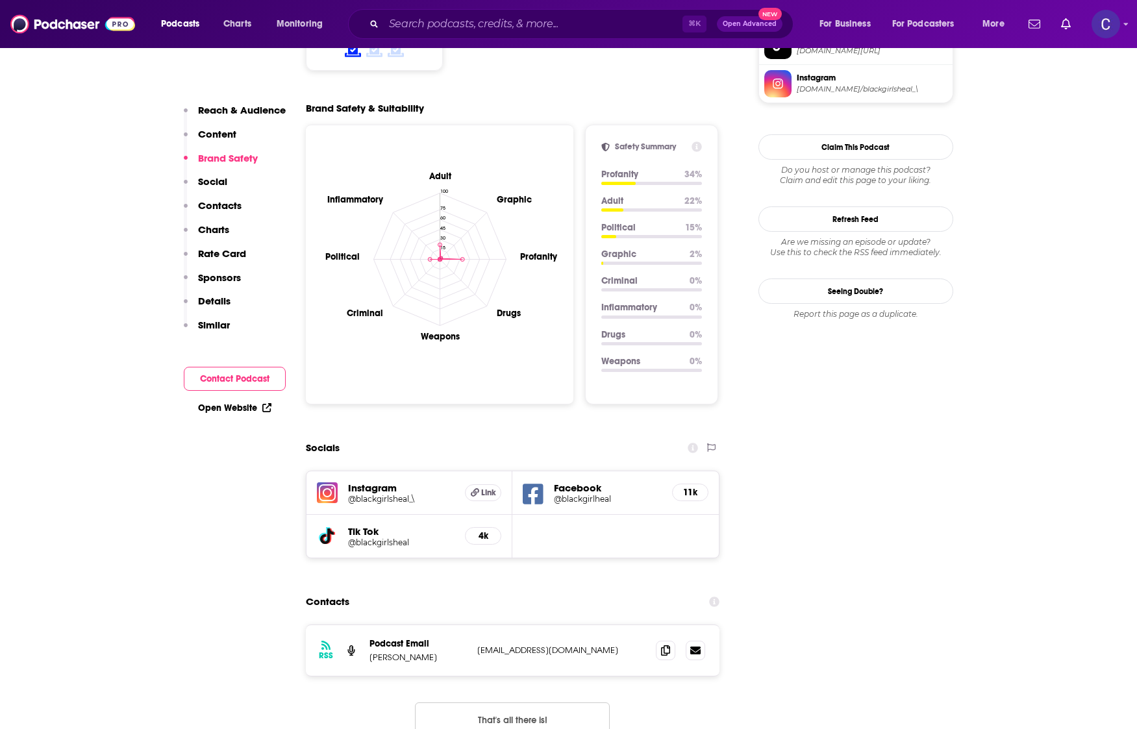
click at [398, 482] on h5 "Instagram" at bounding box center [401, 488] width 107 height 12
click at [393, 494] on h5 "@blackgirlsheal_\" at bounding box center [401, 499] width 107 height 10
click at [358, 525] on h5 "Tik Tok" at bounding box center [401, 531] width 107 height 12
click at [358, 538] on h5 "@blackgirlsheal" at bounding box center [401, 543] width 107 height 10
click at [661, 645] on icon at bounding box center [665, 650] width 9 height 10
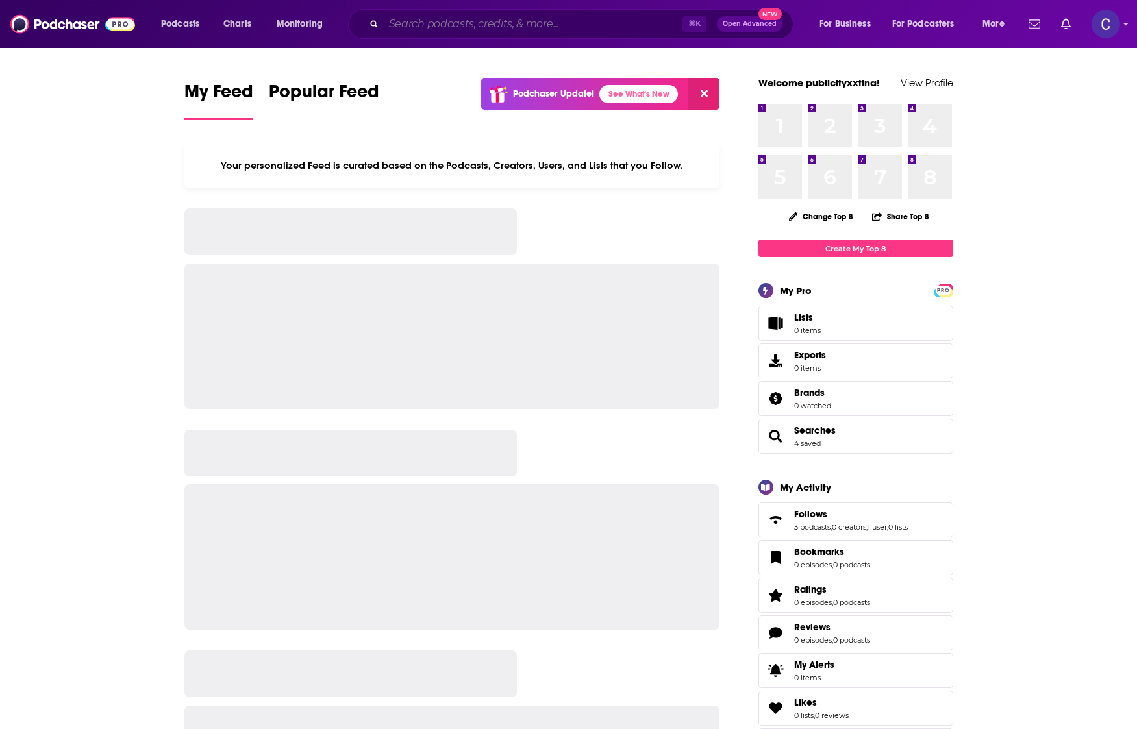
click at [435, 21] on input "Search podcasts, credits, & more..." at bounding box center [533, 24] width 299 height 21
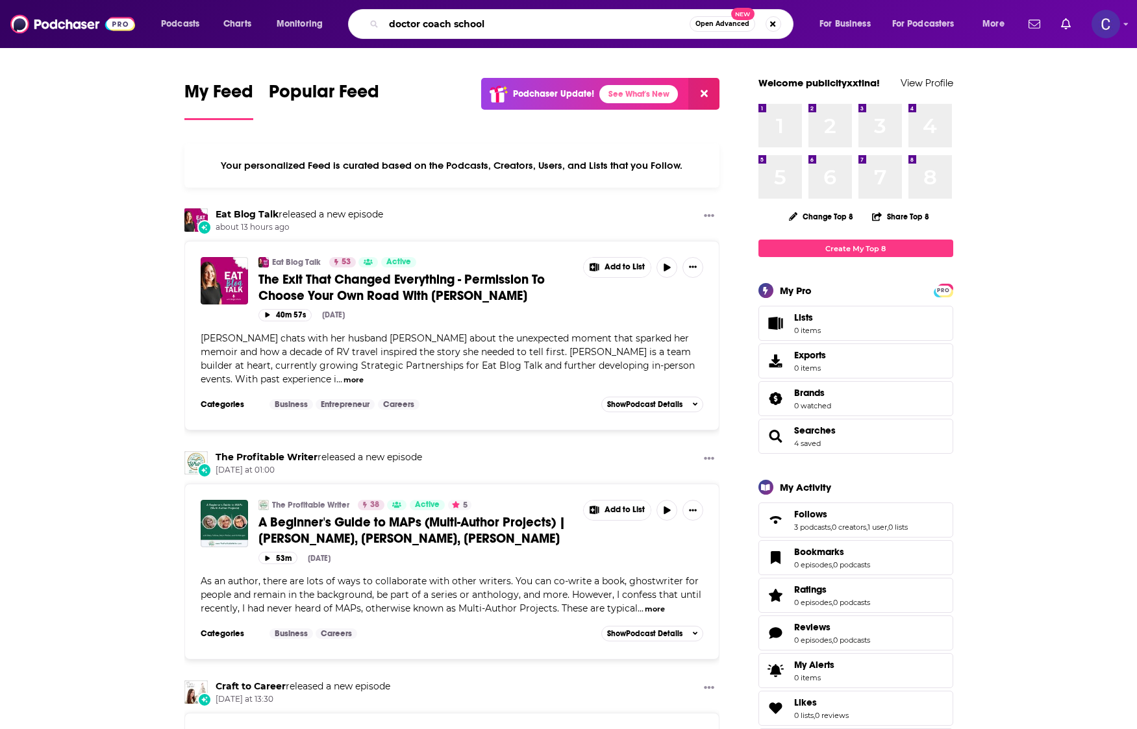
type input "doctor coach school"
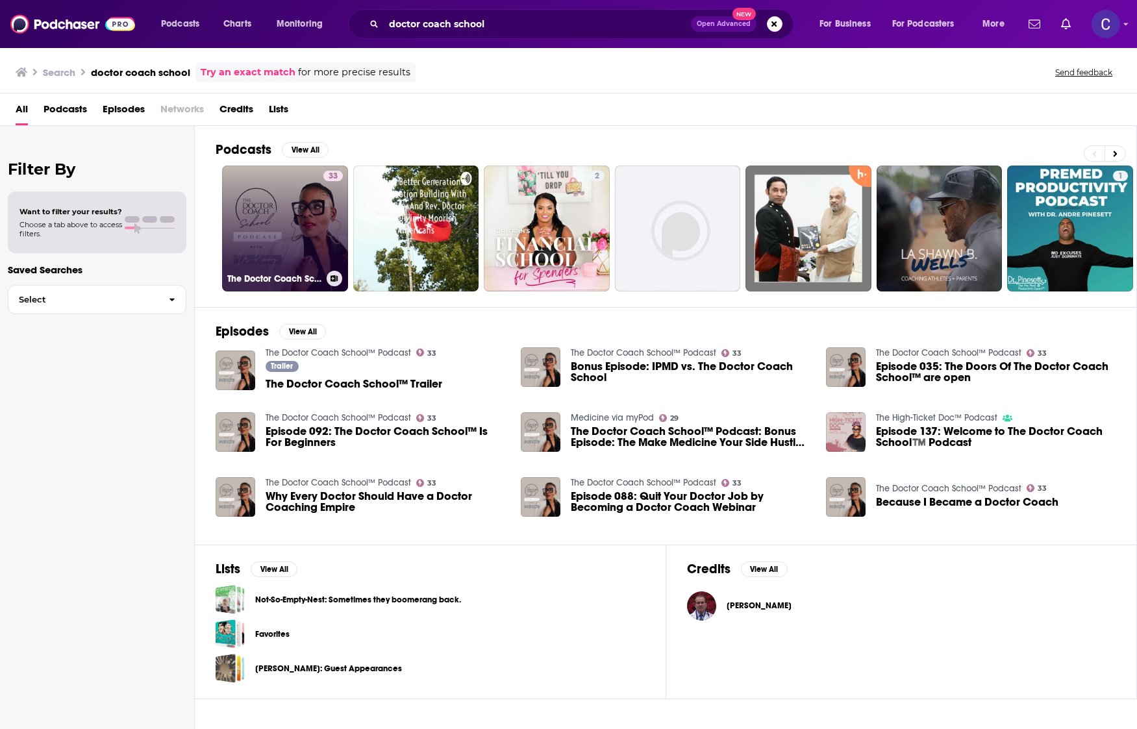
click at [334, 192] on div "33" at bounding box center [332, 221] width 19 height 100
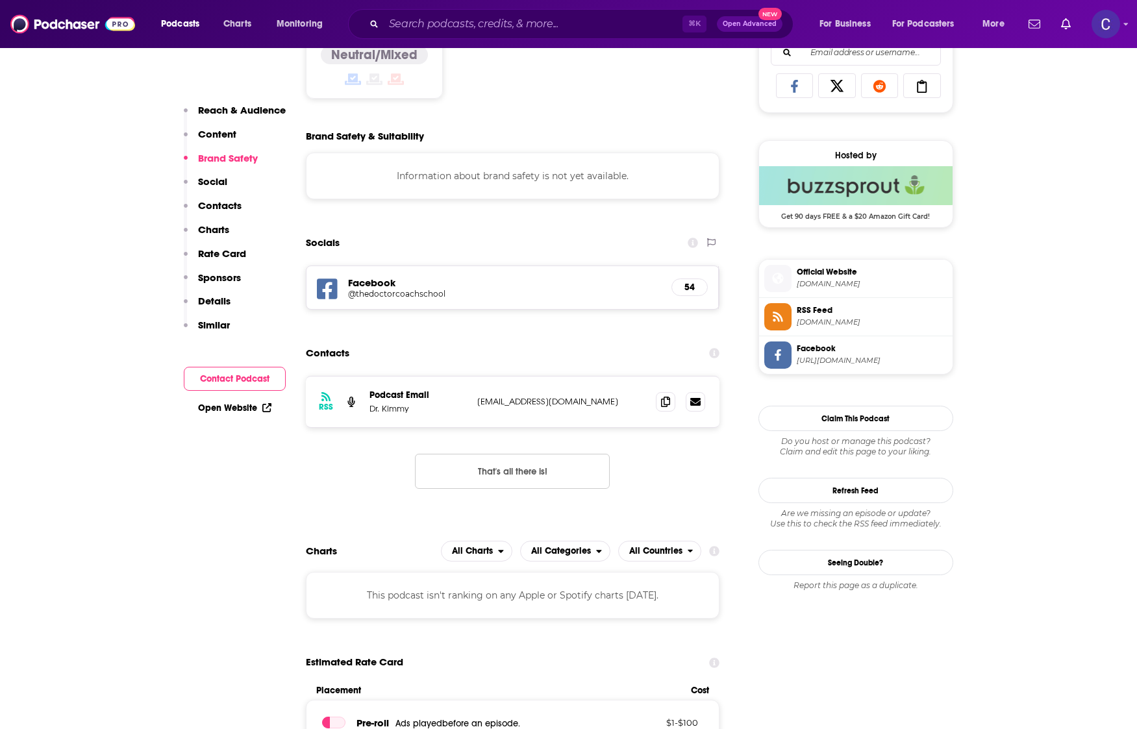
scroll to position [1018, 0]
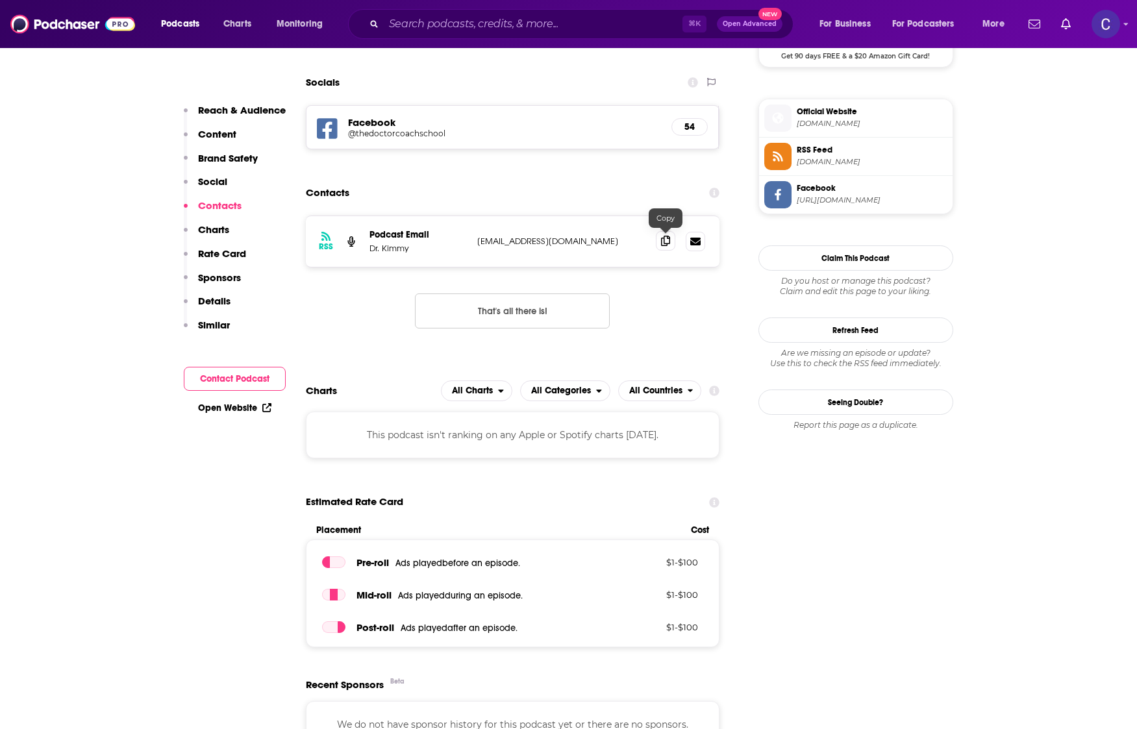
click at [670, 244] on icon at bounding box center [665, 241] width 9 height 10
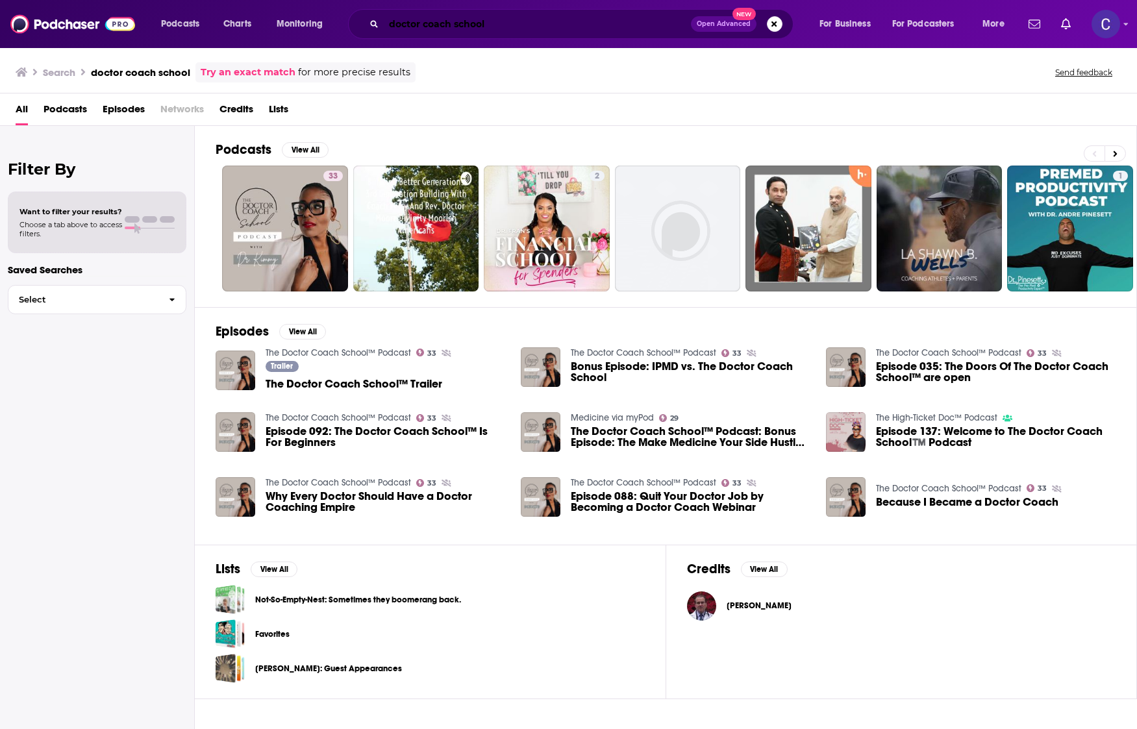
click at [447, 29] on input "doctor coach school" at bounding box center [537, 24] width 307 height 21
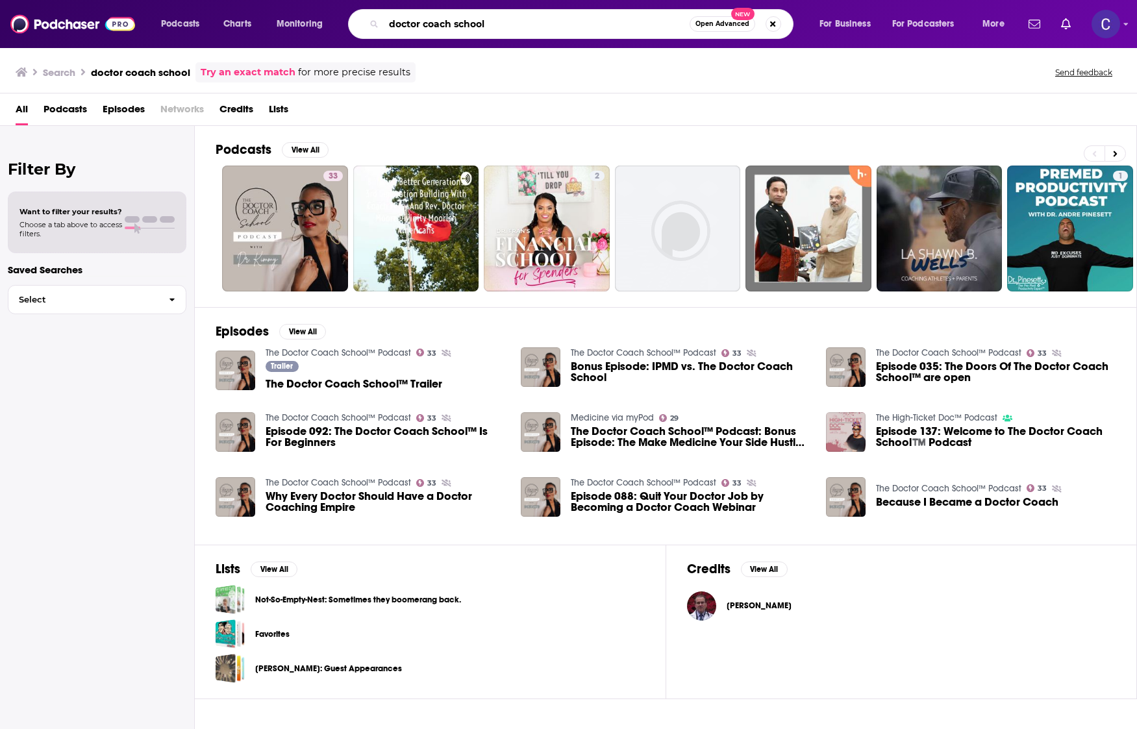
click at [447, 29] on input "doctor coach school" at bounding box center [537, 24] width 306 height 21
type input "deeply well"
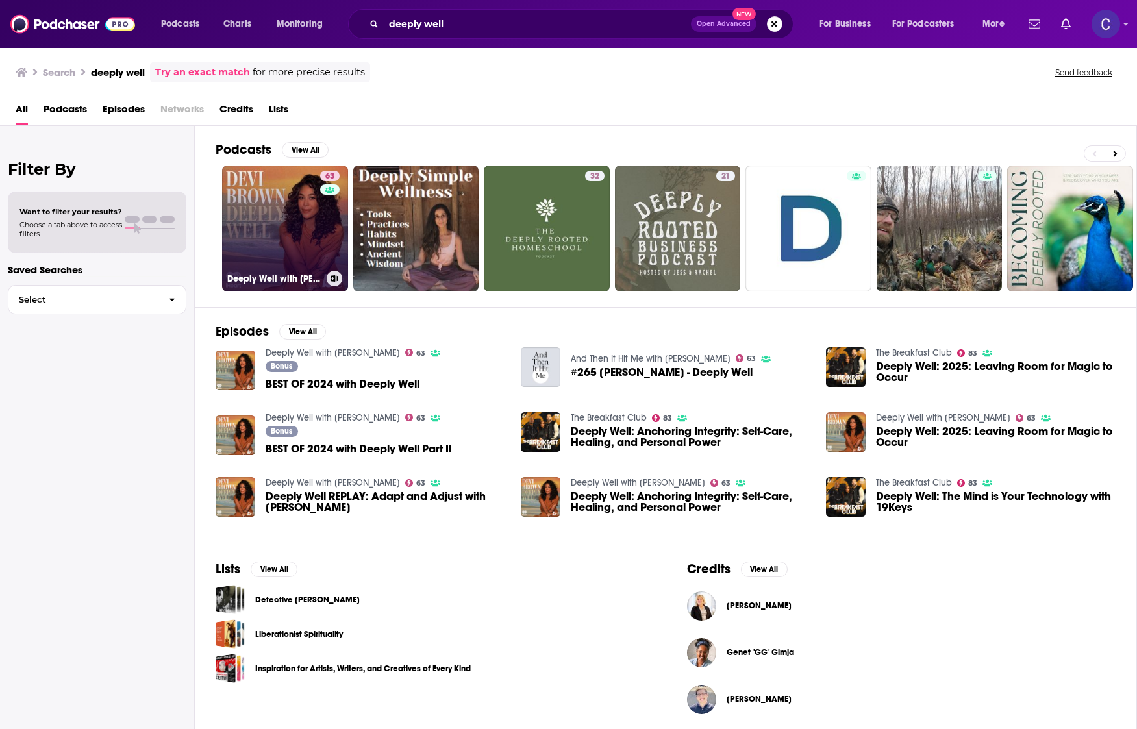
click at [259, 207] on link "63 Deeply Well with [PERSON_NAME]" at bounding box center [285, 229] width 126 height 126
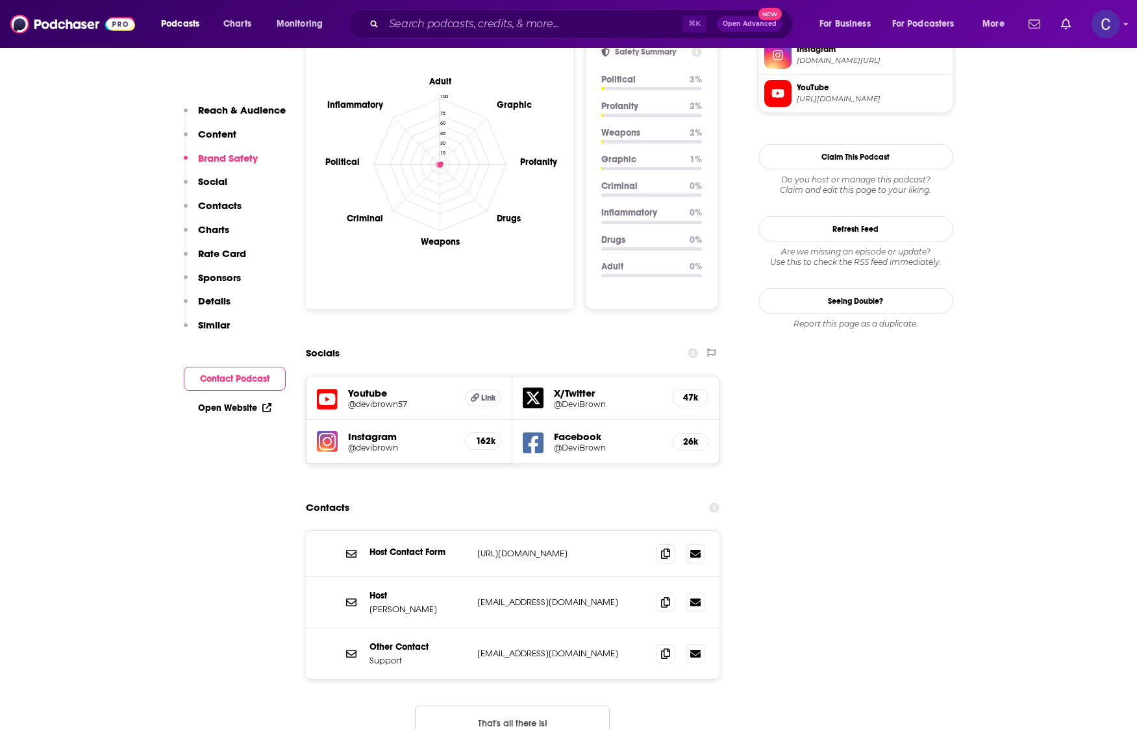
scroll to position [1217, 0]
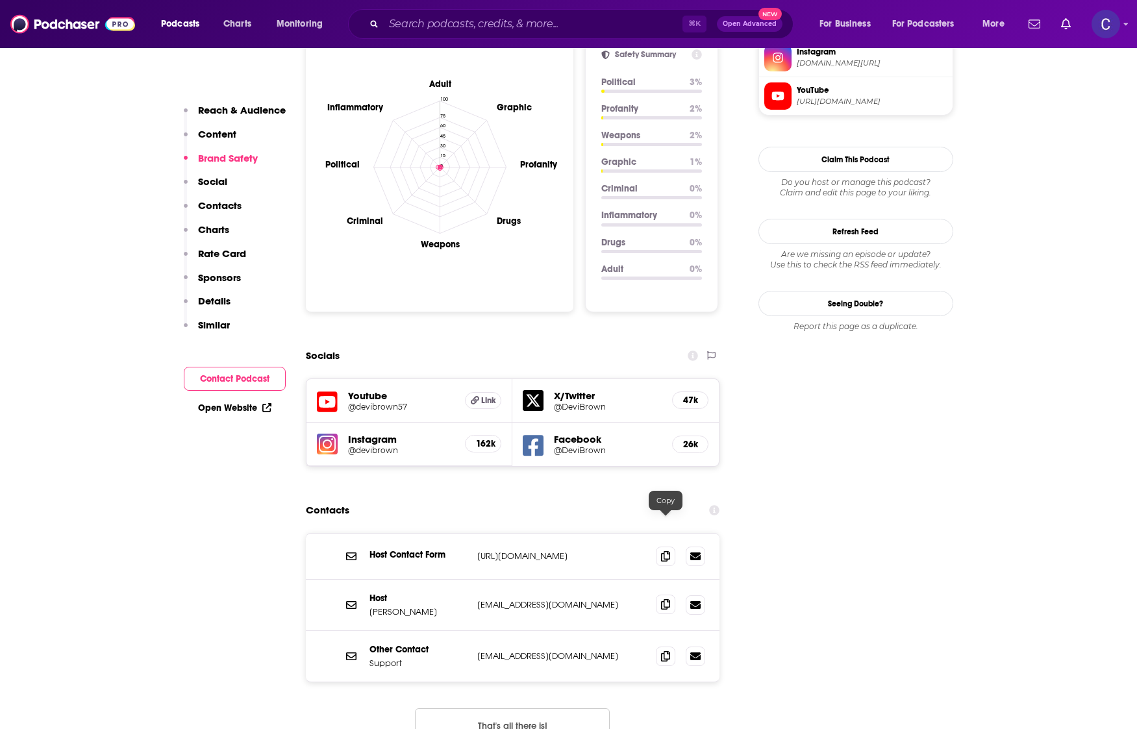
click at [666, 595] on span at bounding box center [665, 604] width 19 height 19
